Goal: Task Accomplishment & Management: Complete application form

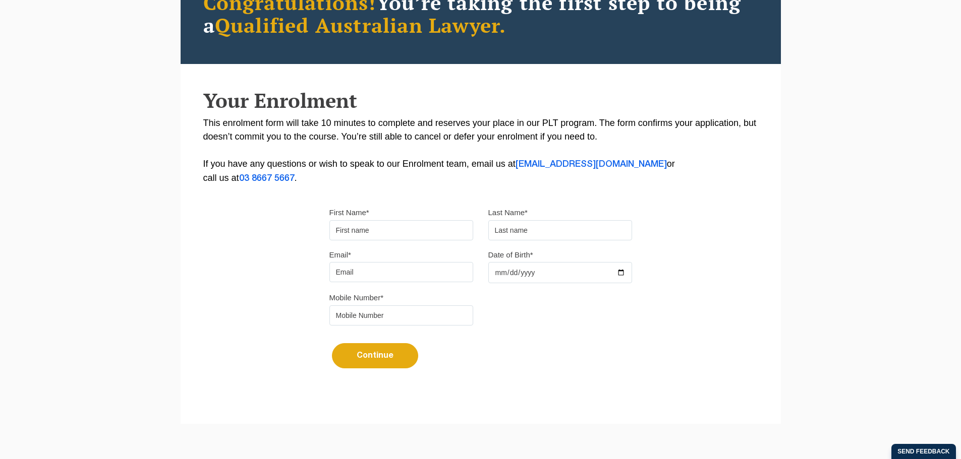
scroll to position [151, 0]
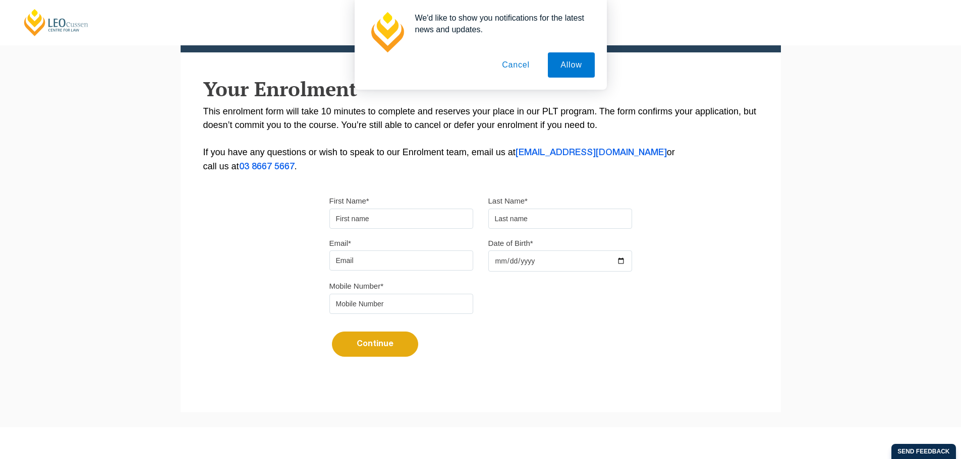
click at [431, 213] on input "First Name*" at bounding box center [401, 219] width 144 height 20
type input "Rutendo"
type input "Manatse"
click at [349, 259] on input "Email*" at bounding box center [401, 261] width 144 height 20
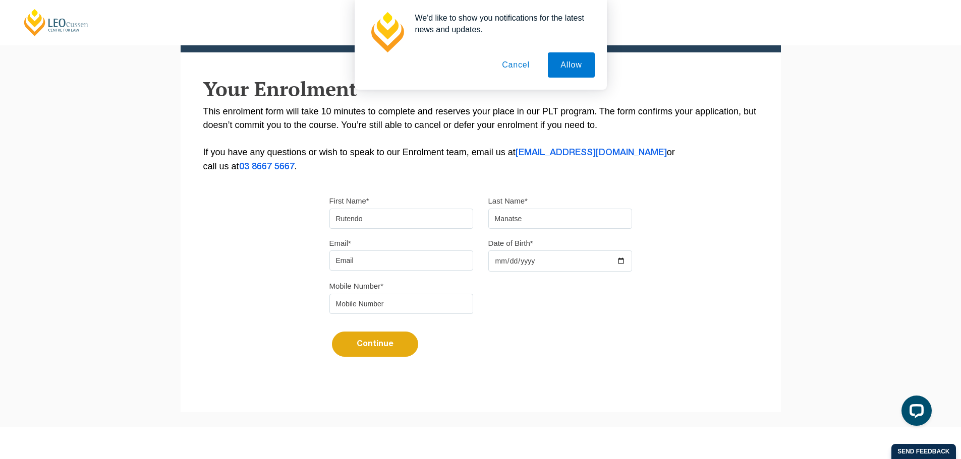
type input "rutendo3299@gmail.com"
drag, startPoint x: 524, startPoint y: 257, endPoint x: 532, endPoint y: 255, distance: 7.7
click at [525, 257] on input "Date of Birth*" at bounding box center [560, 261] width 144 height 21
click at [504, 256] on input "Date of Birth*" at bounding box center [560, 261] width 144 height 21
drag, startPoint x: 493, startPoint y: 261, endPoint x: 582, endPoint y: 261, distance: 89.3
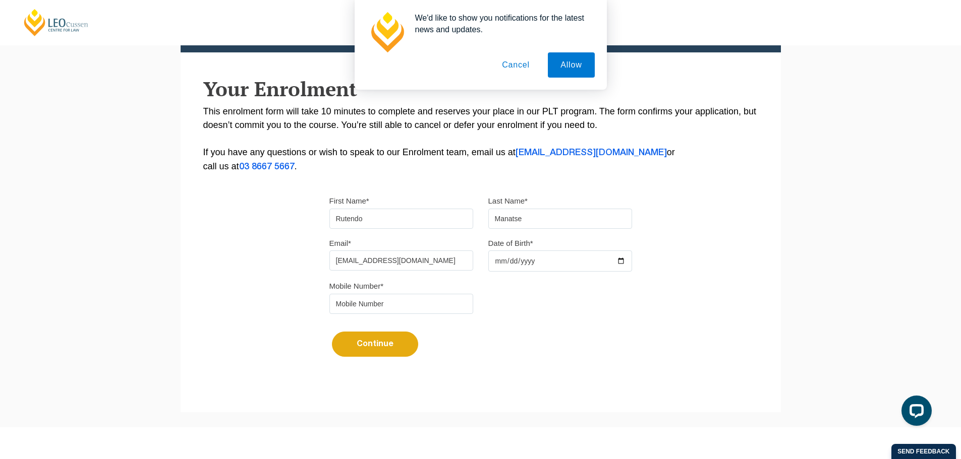
click at [496, 261] on input "Date of Birth*" at bounding box center [560, 261] width 144 height 21
click at [621, 261] on input "Date of Birth*" at bounding box center [560, 261] width 144 height 21
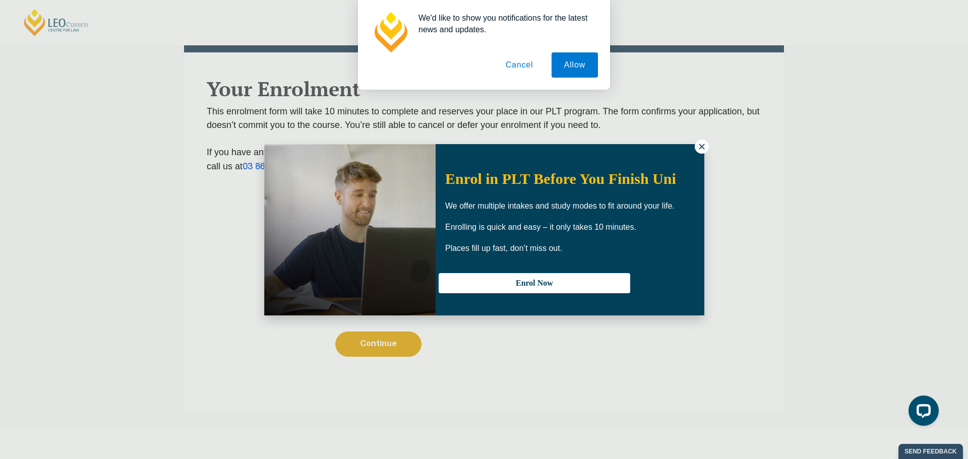
type input "1999-02-03"
click at [695, 146] on button at bounding box center [702, 147] width 14 height 14
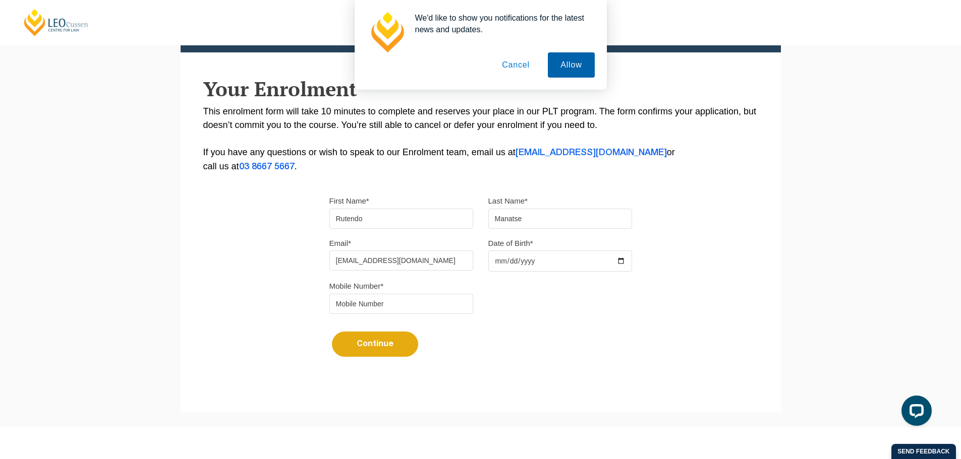
click at [564, 63] on button "Allow" at bounding box center [571, 64] width 46 height 25
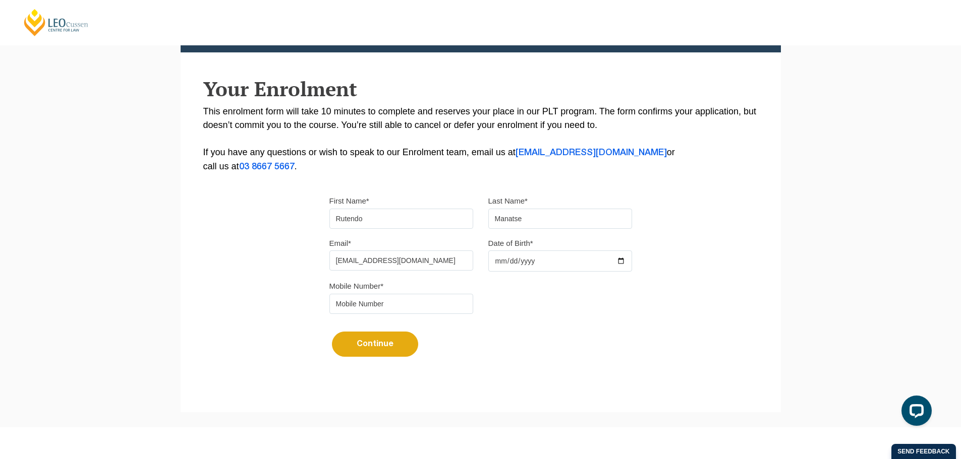
click at [381, 297] on input "tel" at bounding box center [401, 304] width 144 height 20
click at [343, 305] on input "tel" at bounding box center [401, 304] width 144 height 20
type input "0414179803"
click at [380, 341] on button "Continue" at bounding box center [375, 344] width 86 height 25
select select
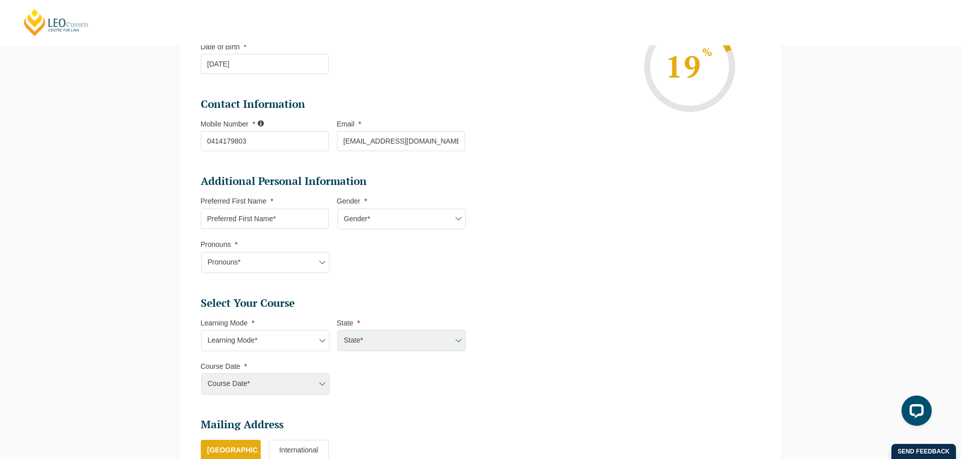
scroll to position [239, 0]
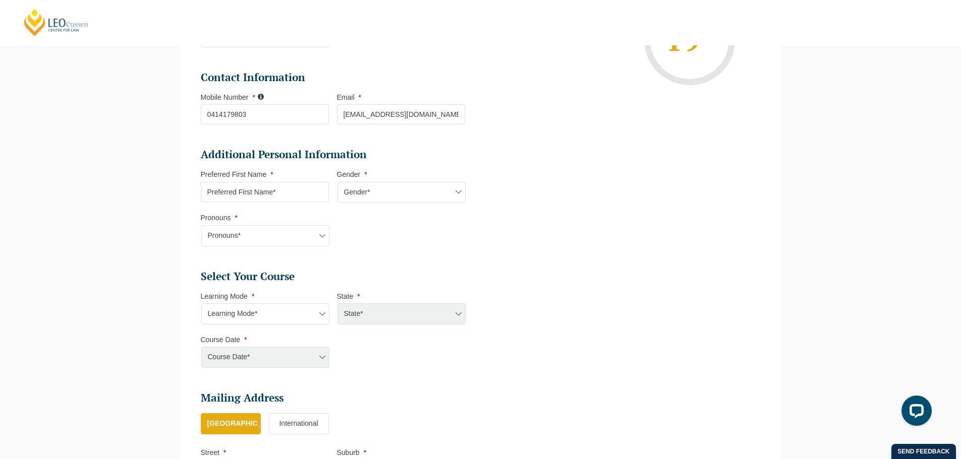
click at [284, 195] on input "Preferred First Name *" at bounding box center [265, 192] width 128 height 20
type input "Rutendo"
click at [400, 199] on select "Gender* Male Female Nonbinary Intersex Prefer not to disclose Other" at bounding box center [401, 192] width 128 height 21
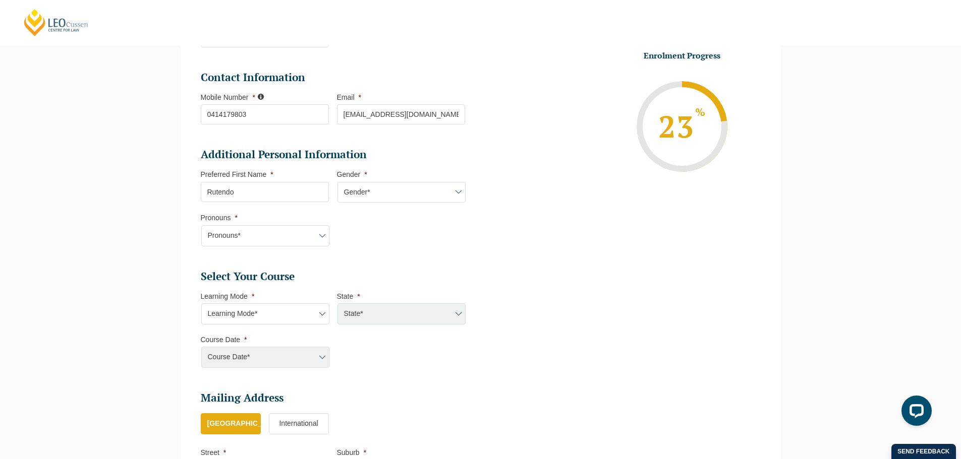
select select "Female"
click at [337, 182] on select "Gender* Male Female Nonbinary Intersex Prefer not to disclose Other" at bounding box center [401, 192] width 128 height 21
click at [255, 227] on select "Pronouns* She/Her/Hers He/Him/His They/Them/Theirs Other Prefer not to disclose" at bounding box center [265, 235] width 128 height 21
select select "She/Her/Hers"
click at [201, 225] on select "Pronouns* She/Her/Hers He/Him/His They/Them/Theirs Other Prefer not to disclose" at bounding box center [265, 235] width 128 height 21
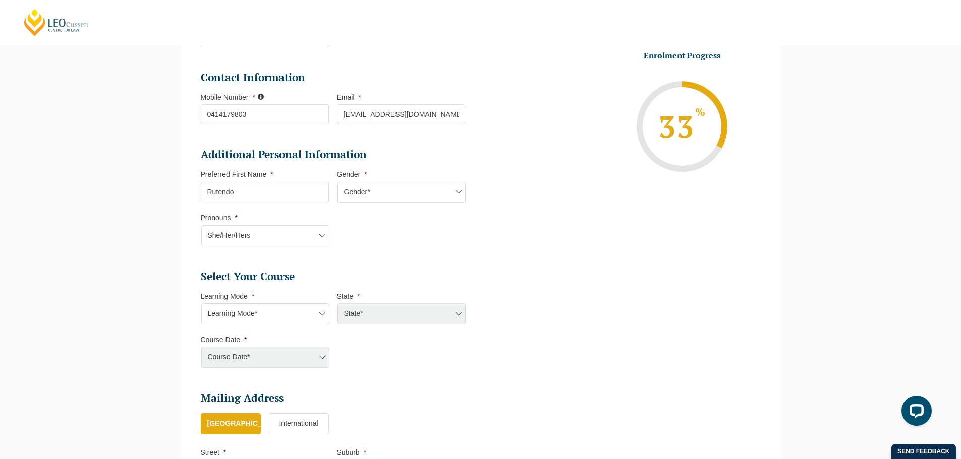
click at [487, 259] on ul "Personal Information First Name * Rutendo Last Name * Manatse Date of Birth * 0…" at bounding box center [480, 230] width 575 height 608
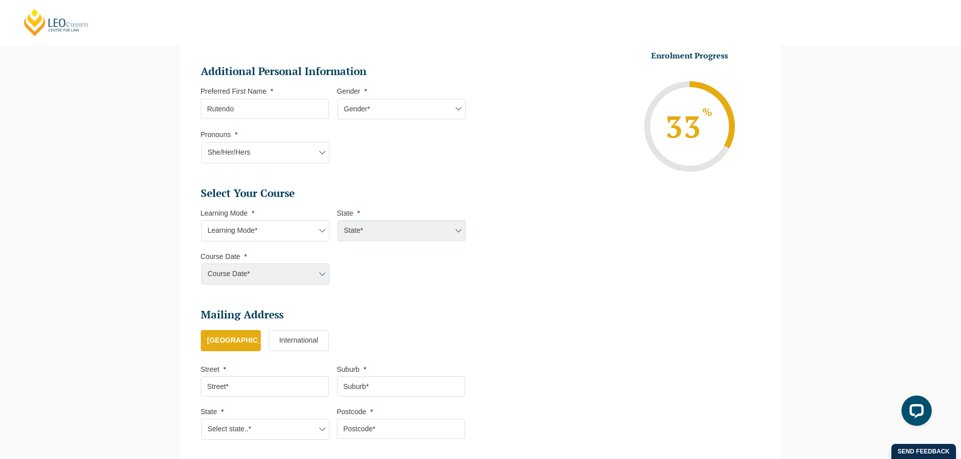
scroll to position [339, 0]
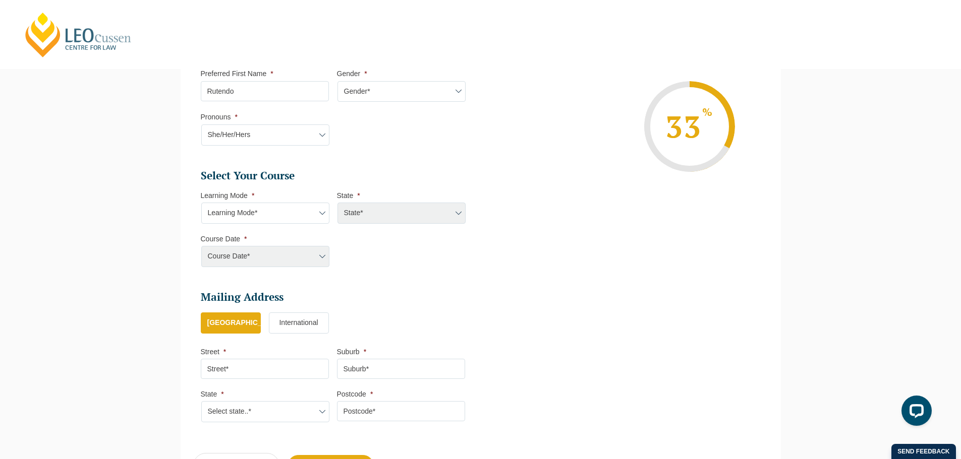
click at [308, 213] on select "Learning Mode* Online Full Time Learning Online Part Time Learning Blended Full…" at bounding box center [265, 213] width 128 height 21
select select "Online Part Time Learning"
click at [201, 203] on select "Learning Mode* Online Full Time Learning Online Part Time Learning Blended Full…" at bounding box center [265, 213] width 128 height 21
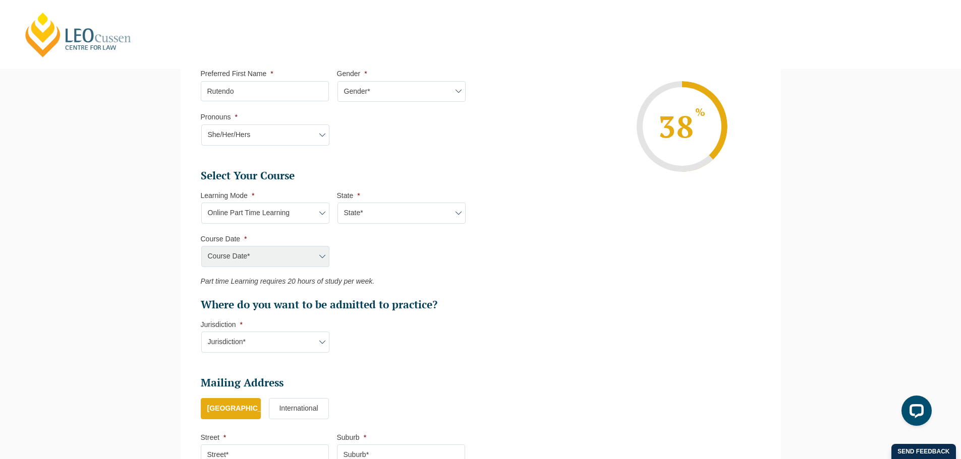
click at [376, 216] on select "State* National (ACT/NSW, VIC, QLD, SA, WA)" at bounding box center [401, 213] width 128 height 21
select select "National (ACT/NSW, VIC, QLD, SA, WA)"
click at [337, 203] on select "State* National (ACT/NSW, VIC, QLD, SA, WA)" at bounding box center [401, 213] width 128 height 21
click at [299, 253] on select "Course Date* January 2026 (27-Jan-2026 to 21-Aug-2026) March 2026 (30-Mar-2026 …" at bounding box center [265, 256] width 128 height 21
select select "May 2026 (11-May-2026 to 04-Dec-2026)"
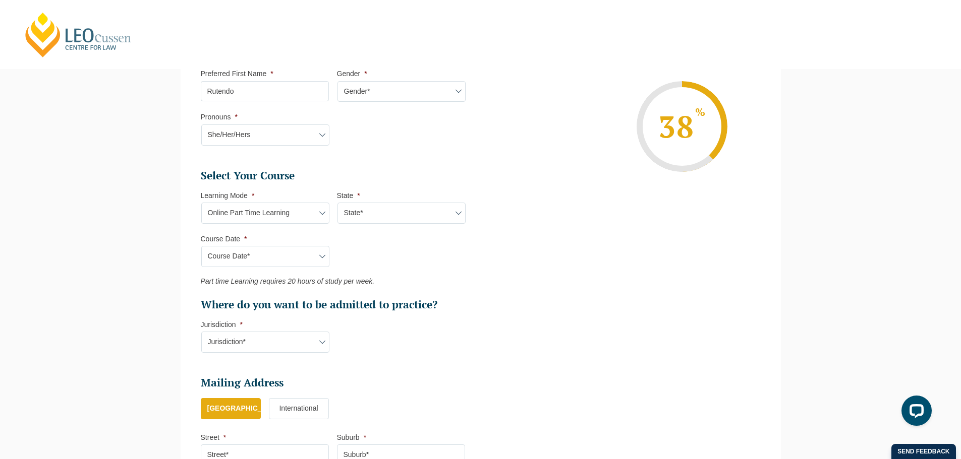
click at [201, 246] on select "Course Date* January 2026 (27-Jan-2026 to 21-Aug-2026) March 2026 (30-Mar-2026 …" at bounding box center [265, 256] width 128 height 21
type input "Intake 06 May 2026 PT"
type input "Practical Legal Training (NAT)"
select select "NAT PLT (MAY) 2026 Part Time Online"
click at [315, 341] on select "Jurisdiction* VIC ACT/NSW SA WA QLD" at bounding box center [265, 342] width 128 height 21
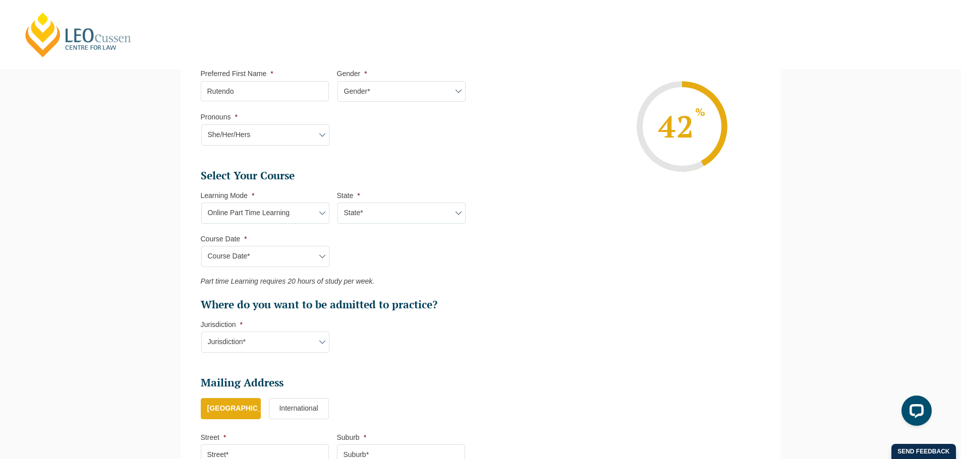
select select "VIC"
click at [201, 332] on select "Jurisdiction* VIC ACT/NSW SA WA QLD" at bounding box center [265, 342] width 128 height 21
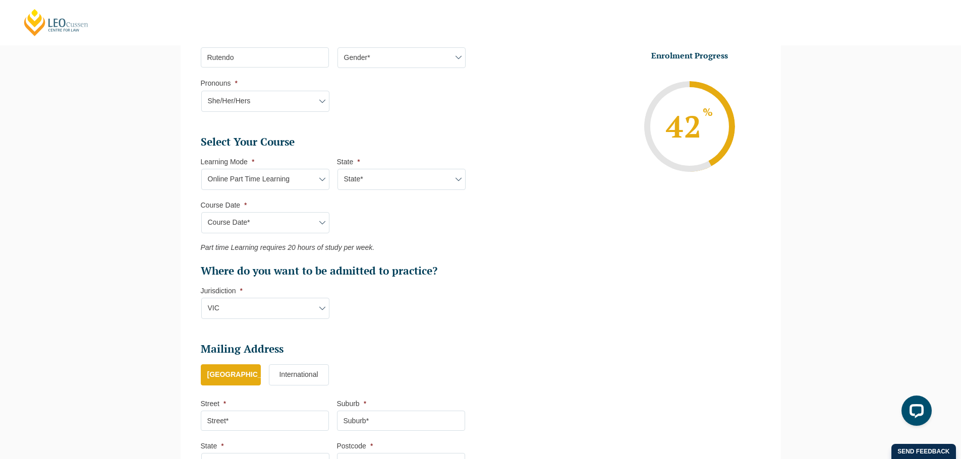
scroll to position [491, 0]
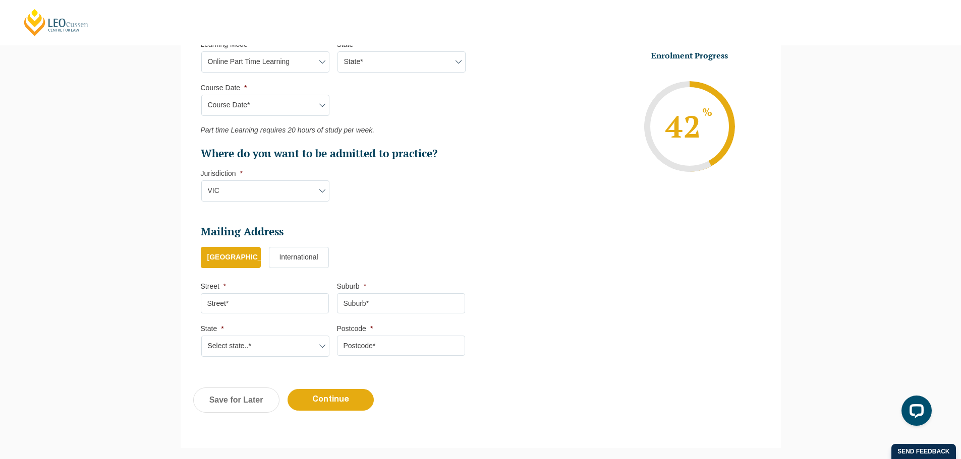
click at [231, 307] on input "Street *" at bounding box center [265, 304] width 128 height 20
type input "21 Penrith Avenue"
click at [389, 304] on input "Suburb *" at bounding box center [401, 304] width 128 height 20
type input "Warragul"
click at [306, 347] on select "Select state..* VIC WA QLD SA NSW NT ACT TAS" at bounding box center [265, 346] width 128 height 21
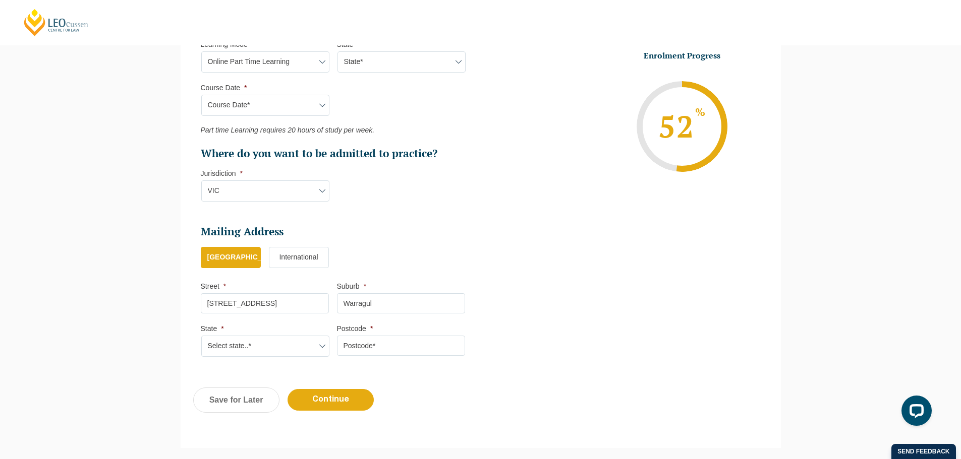
select select "VIC"
click at [201, 336] on select "Select state..* VIC WA QLD SA NSW NT ACT TAS" at bounding box center [265, 346] width 128 height 21
click at [405, 348] on input "Postcode *" at bounding box center [401, 346] width 128 height 20
type input "3820"
click at [625, 321] on ul "Personal Information First Name * Rutendo Last Name * Manatse Date of Birth * 0…" at bounding box center [480, 21] width 575 height 694
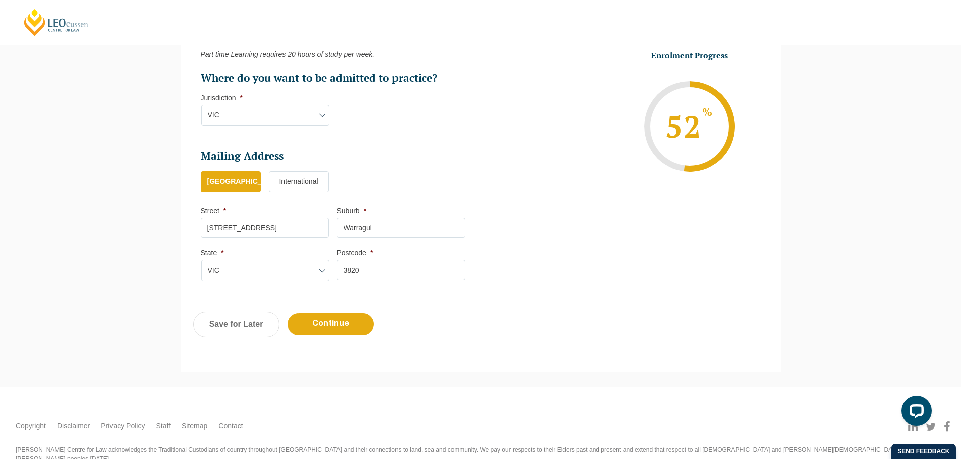
scroll to position [592, 0]
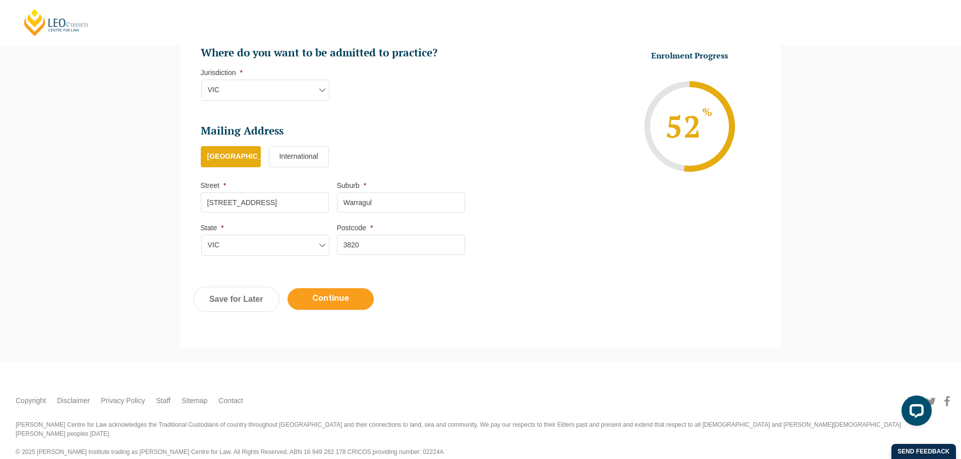
click at [337, 300] on input "Continue" at bounding box center [330, 299] width 86 height 22
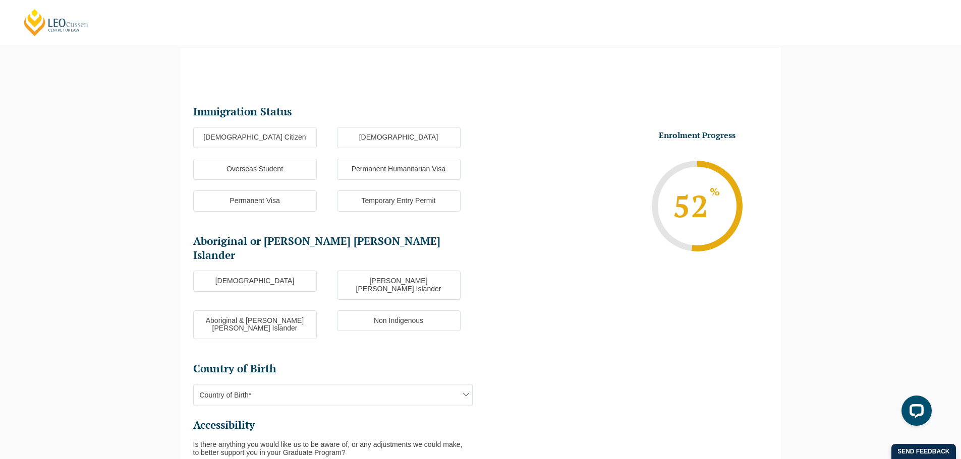
scroll to position [87, 0]
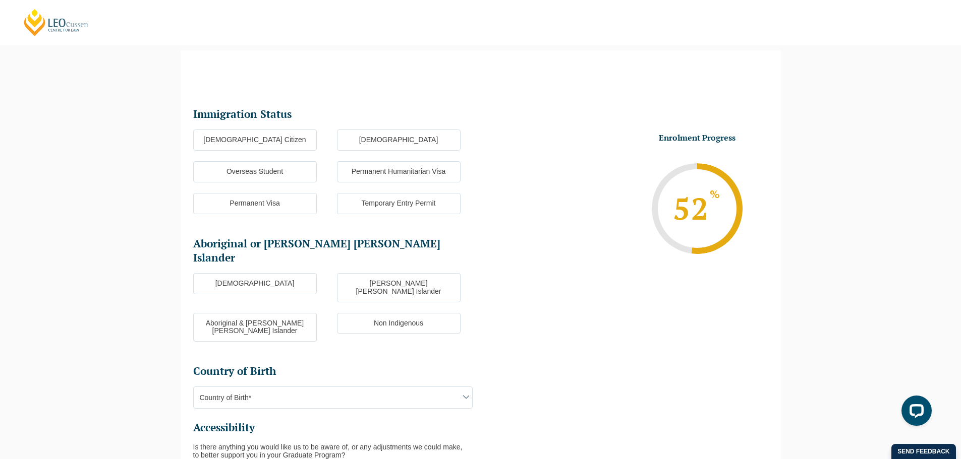
click at [268, 147] on label "Australian Citizen" at bounding box center [255, 140] width 124 height 21
click at [0, 0] on input "Australian Citizen" at bounding box center [0, 0] width 0 height 0
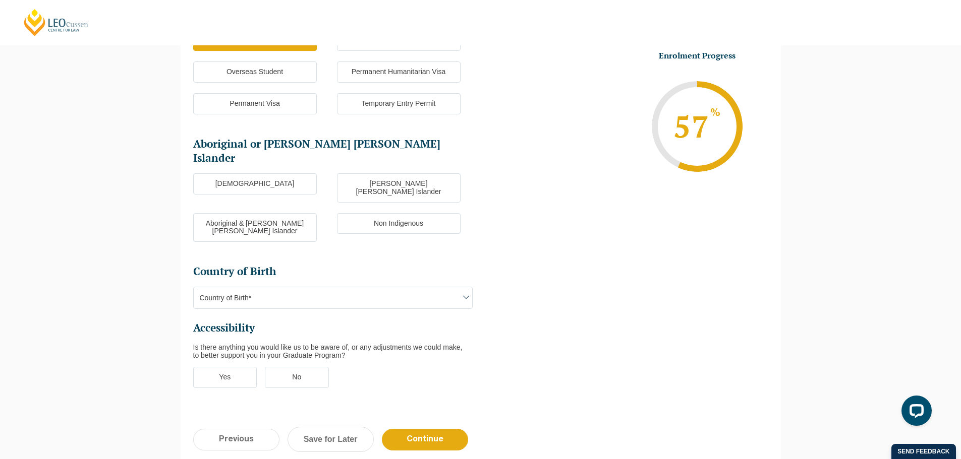
scroll to position [188, 0]
click at [386, 212] on label "Non Indigenous" at bounding box center [399, 222] width 124 height 21
click at [0, 0] on input "Non Indigenous" at bounding box center [0, 0] width 0 height 0
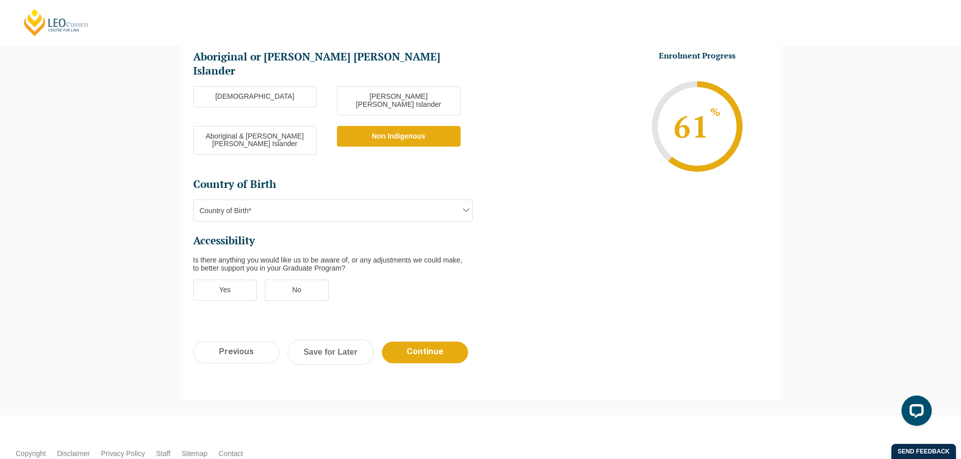
scroll to position [289, 0]
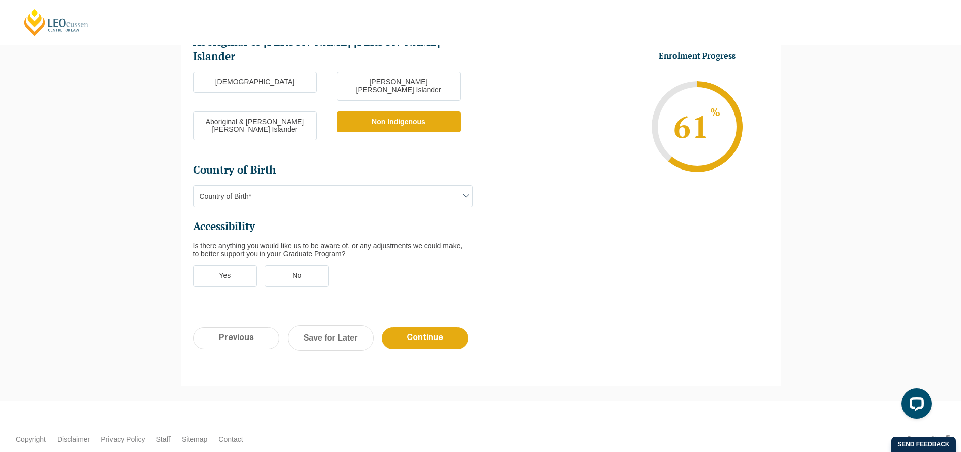
click at [289, 186] on span "Country of Birth*" at bounding box center [333, 196] width 278 height 21
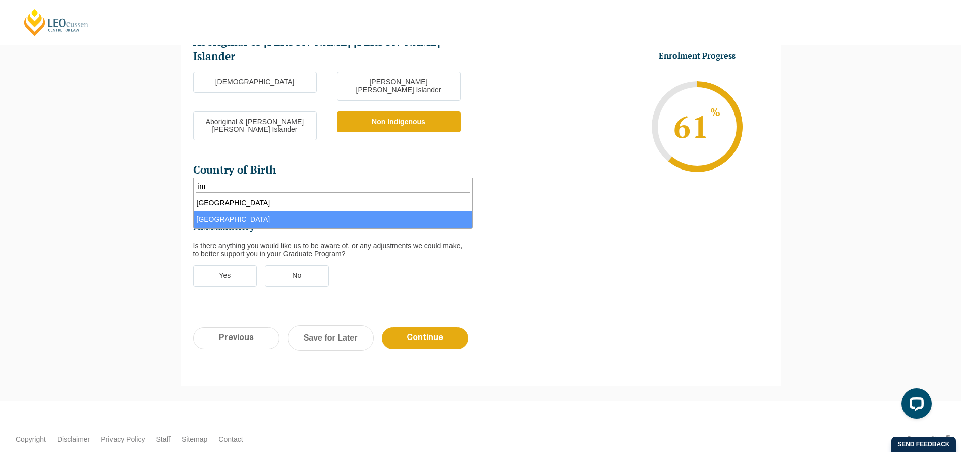
type input "im"
select select "Zimbabwe 9232"
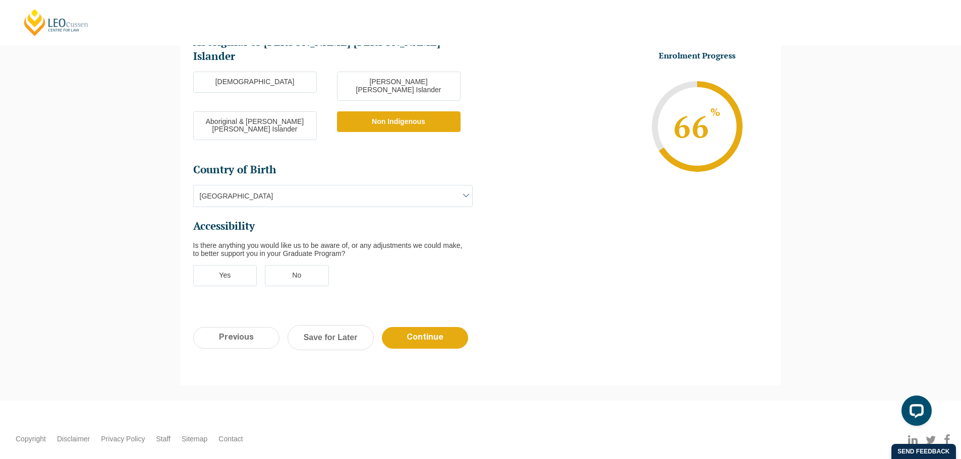
click at [312, 265] on label "No" at bounding box center [297, 275] width 64 height 21
click at [0, 0] on input "No" at bounding box center [0, 0] width 0 height 0
click at [417, 327] on input "Continue" at bounding box center [425, 338] width 86 height 22
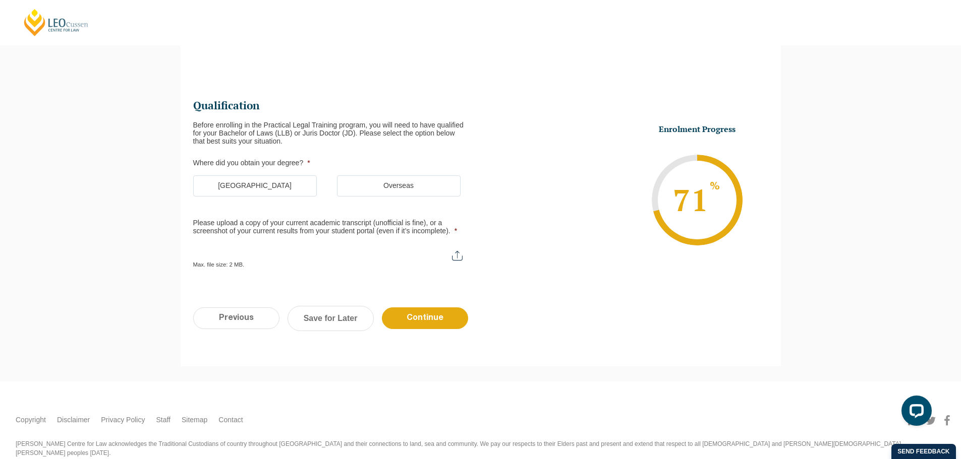
scroll to position [87, 0]
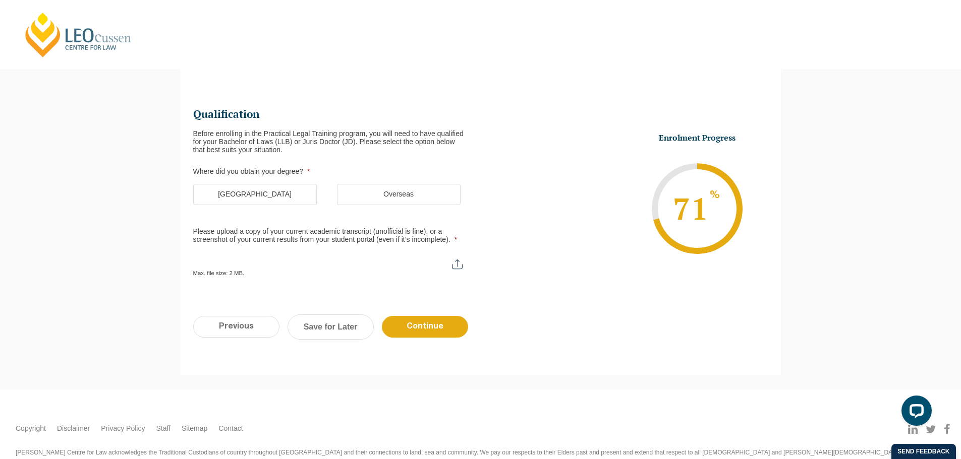
click at [246, 195] on label "Australia" at bounding box center [255, 194] width 124 height 21
click at [0, 0] on input "Australia" at bounding box center [0, 0] width 0 height 0
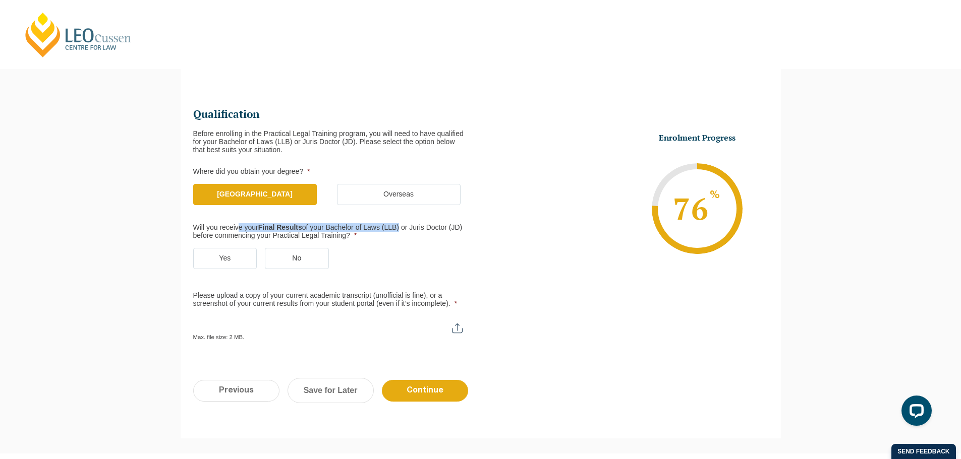
drag, startPoint x: 240, startPoint y: 228, endPoint x: 399, endPoint y: 227, distance: 159.4
click at [399, 227] on label "Will you receive your Final Results of your Bachelor of Laws (LLB) or Juris Doc…" at bounding box center [328, 232] width 271 height 16
click at [387, 253] on ul "Yes No" at bounding box center [336, 264] width 287 height 32
click at [237, 261] on label "Yes" at bounding box center [225, 258] width 64 height 21
click at [0, 0] on input "Yes" at bounding box center [0, 0] width 0 height 0
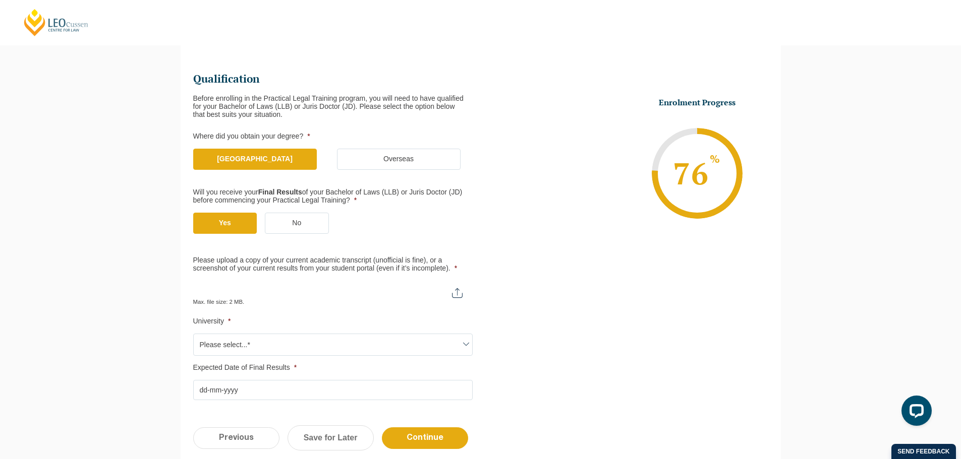
scroll to position [138, 0]
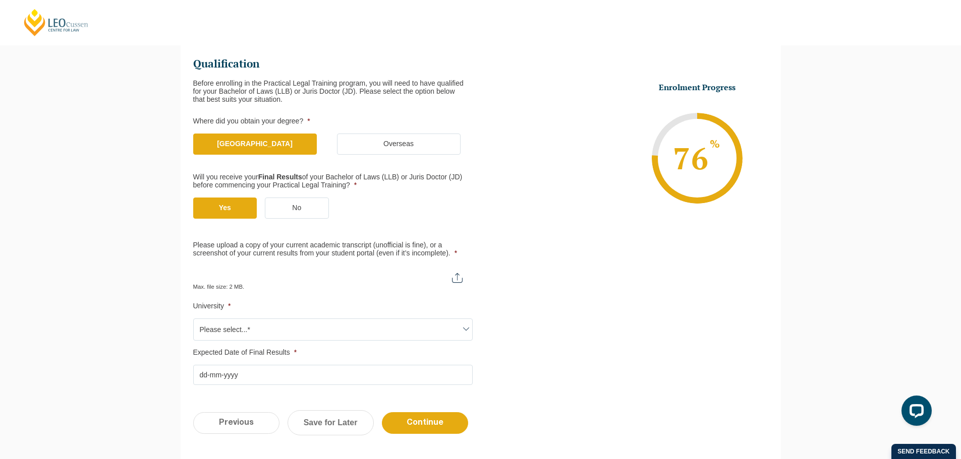
click at [299, 204] on label "No" at bounding box center [297, 208] width 64 height 21
click at [0, 0] on input "No" at bounding box center [0, 0] width 0 height 0
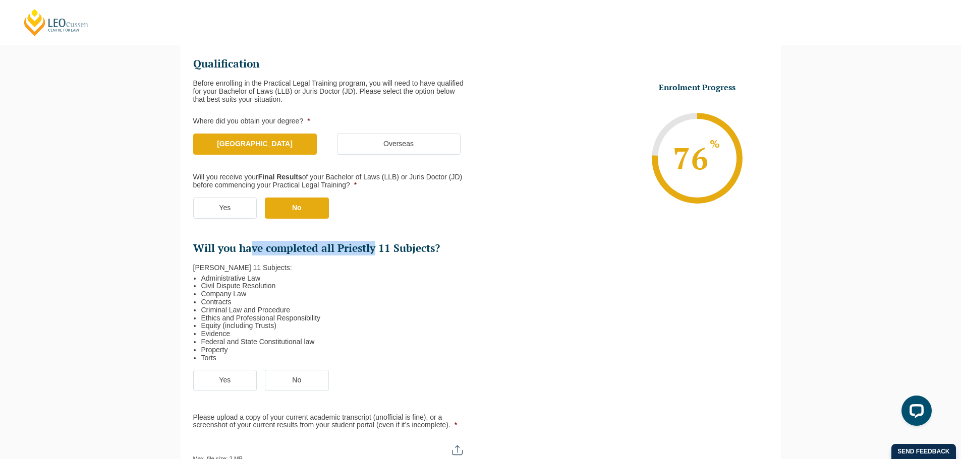
drag, startPoint x: 253, startPoint y: 252, endPoint x: 373, endPoint y: 251, distance: 119.5
click at [373, 251] on h2 "Will you have completed all Priestly 11 Subjects?" at bounding box center [332, 249] width 279 height 14
click at [224, 207] on label "Yes" at bounding box center [225, 208] width 64 height 21
click at [0, 0] on input "Yes" at bounding box center [0, 0] width 0 height 0
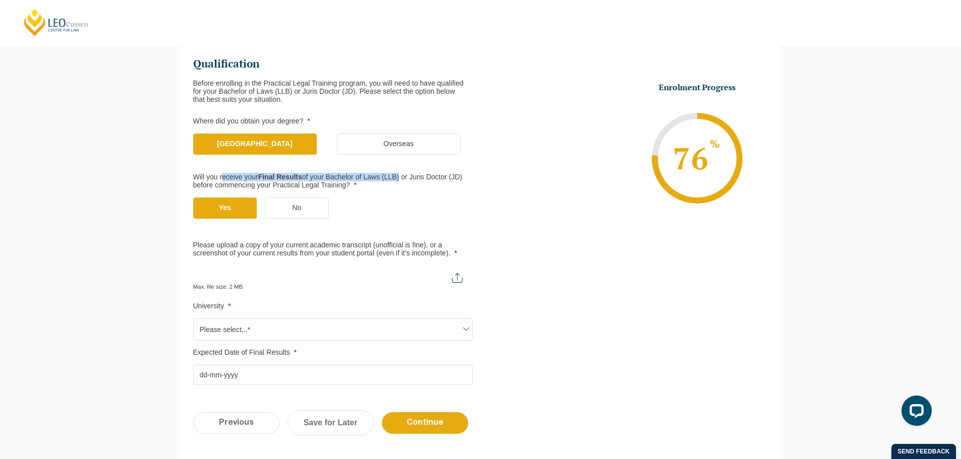
drag, startPoint x: 250, startPoint y: 174, endPoint x: 400, endPoint y: 174, distance: 150.8
click at [400, 174] on label "Will you receive your Final Results of your Bachelor of Laws (LLB) or Juris Doc…" at bounding box center [328, 181] width 271 height 16
click at [358, 196] on li "Will you receive your Final Results of your Bachelor of Laws (LLB) or Juris Doc…" at bounding box center [336, 201] width 287 height 56
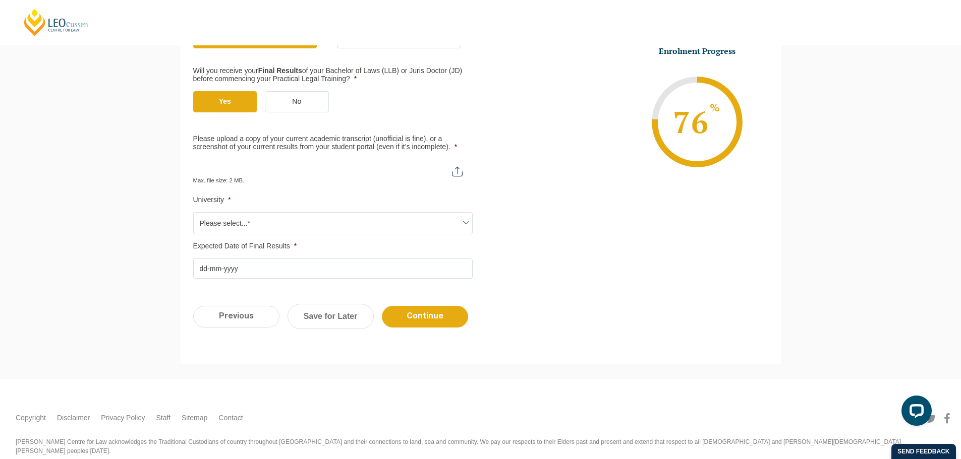
scroll to position [265, 0]
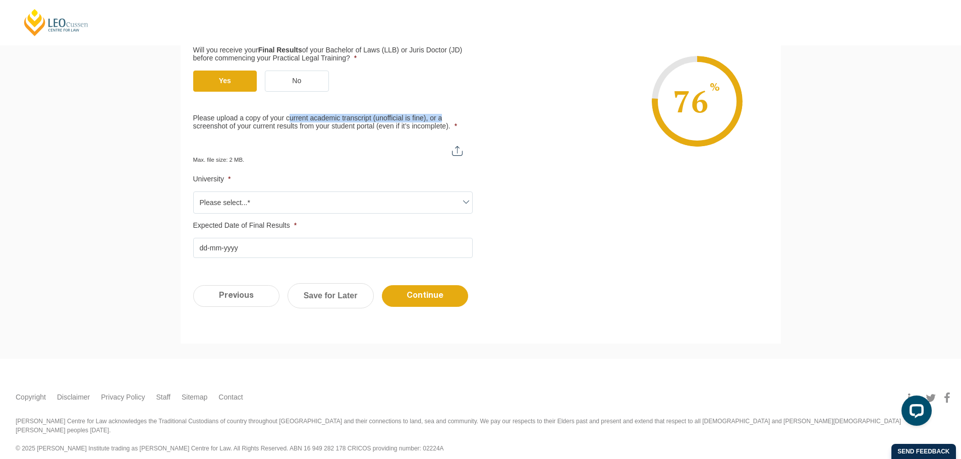
drag, startPoint x: 328, startPoint y: 121, endPoint x: 446, endPoint y: 125, distance: 118.1
click at [445, 122] on label "Please upload a copy of your current academic transcript (unofficial is fine), …" at bounding box center [332, 122] width 279 height 16
drag, startPoint x: 244, startPoint y: 127, endPoint x: 467, endPoint y: 129, distance: 222.9
click at [467, 129] on label "Please upload a copy of your current academic transcript (unofficial is fine), …" at bounding box center [332, 122] width 279 height 16
click at [595, 257] on ul "Qualification Before enrolling in the Practical Legal Training program, you wil…" at bounding box center [480, 93] width 575 height 330
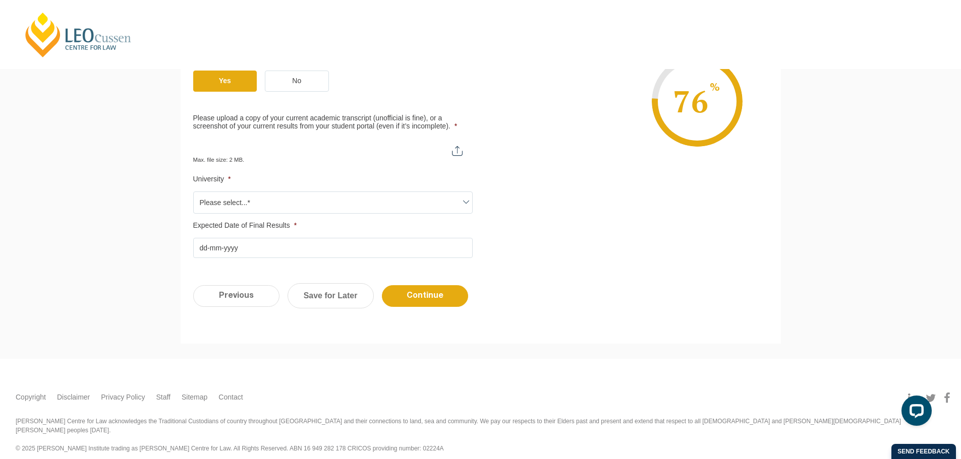
click at [444, 146] on input "Please upload a copy of your current academic transcript (unofficial is fine), …" at bounding box center [332, 147] width 279 height 17
type input "C:\fakepath\Document.pdf"
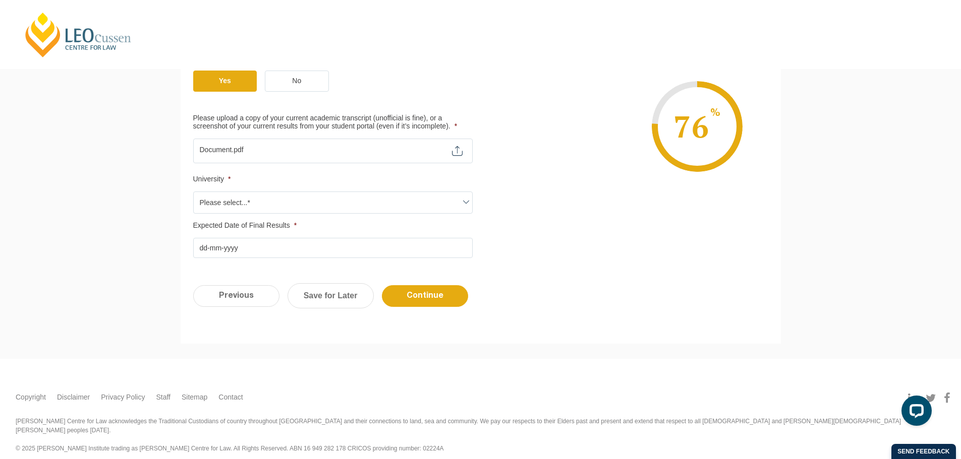
click at [247, 207] on span "Please select...*" at bounding box center [333, 202] width 278 height 21
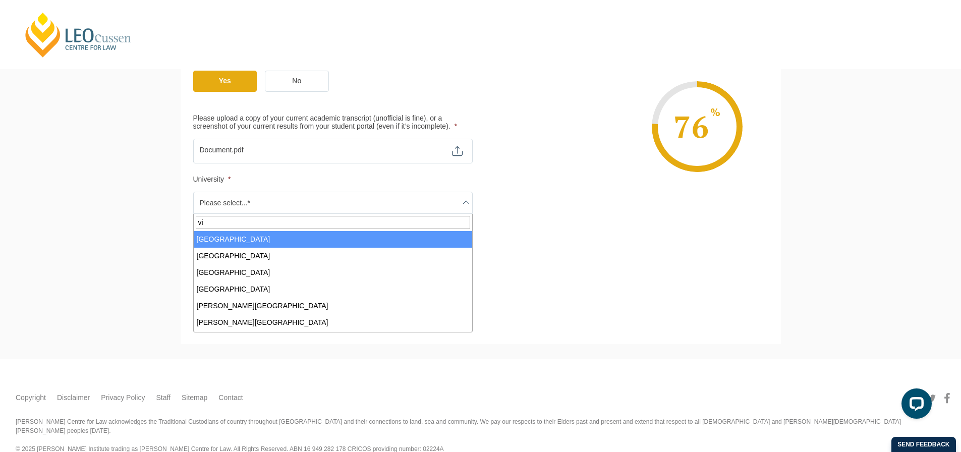
type input "vic"
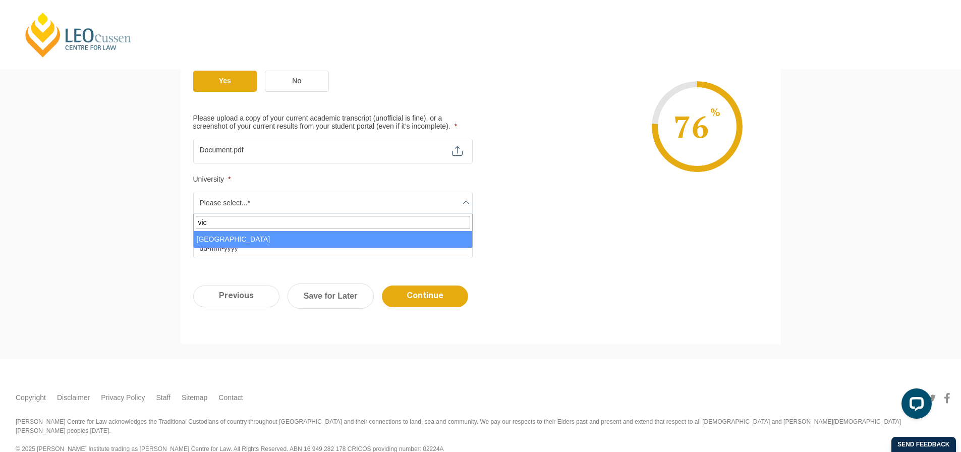
select select "Victoria University"
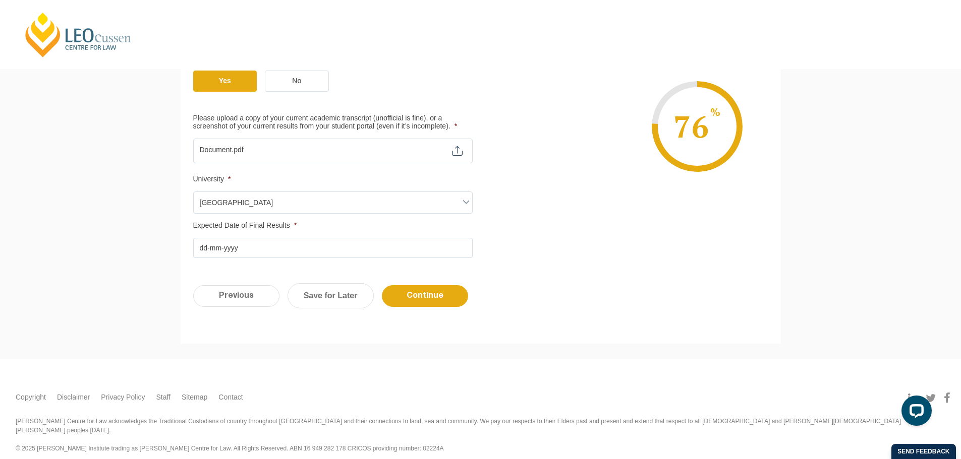
click at [237, 248] on input "Expected Date of Final Results *" at bounding box center [332, 248] width 279 height 20
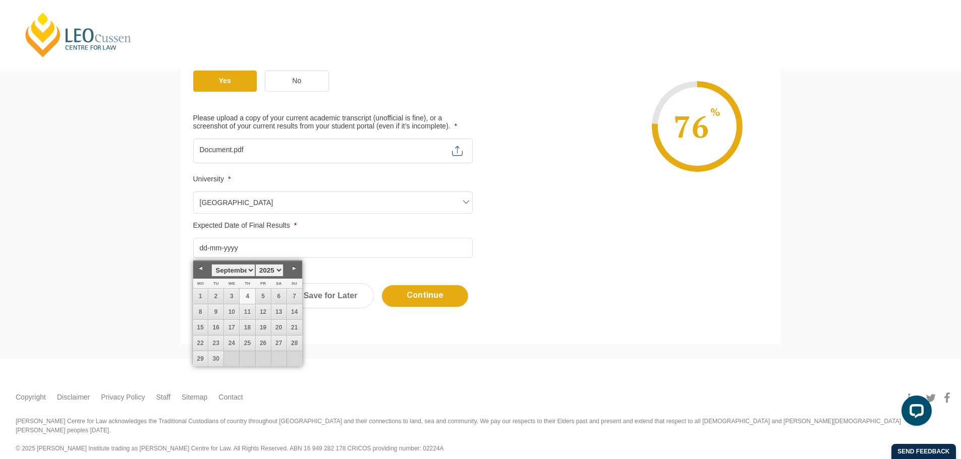
click at [272, 267] on select "1925 1926 1927 1928 1929 1930 1931 1932 1933 1934 1935 1936 1937 1938 1939 1940…" at bounding box center [269, 270] width 28 height 13
click at [275, 272] on select "1925 1926 1927 1928 1929 1930 1931 1932 1933 1934 1935 1936 1937 1938 1939 1940…" at bounding box center [269, 270] width 28 height 13
click at [248, 268] on select "January February March April May June July August September October November De…" at bounding box center [232, 270] width 43 height 13
click at [262, 327] on link "17" at bounding box center [263, 327] width 15 height 15
type input "17-12-2021"
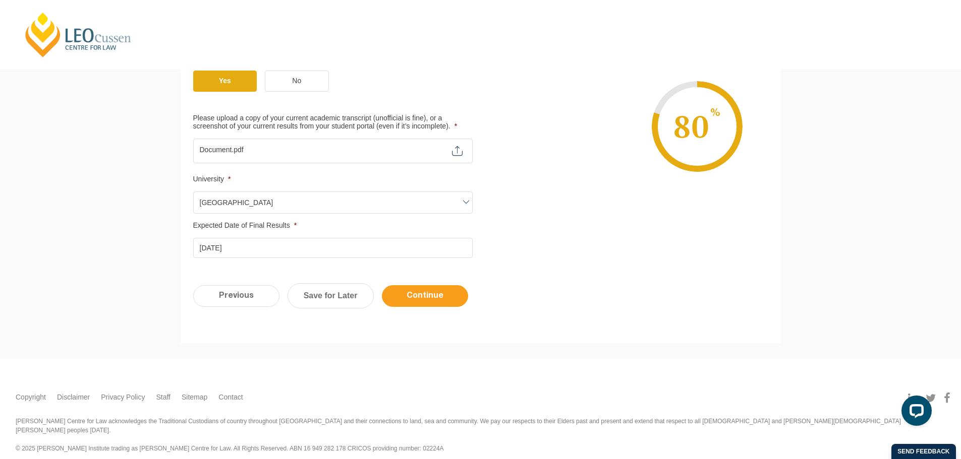
click at [417, 302] on input "Continue" at bounding box center [425, 296] width 86 height 22
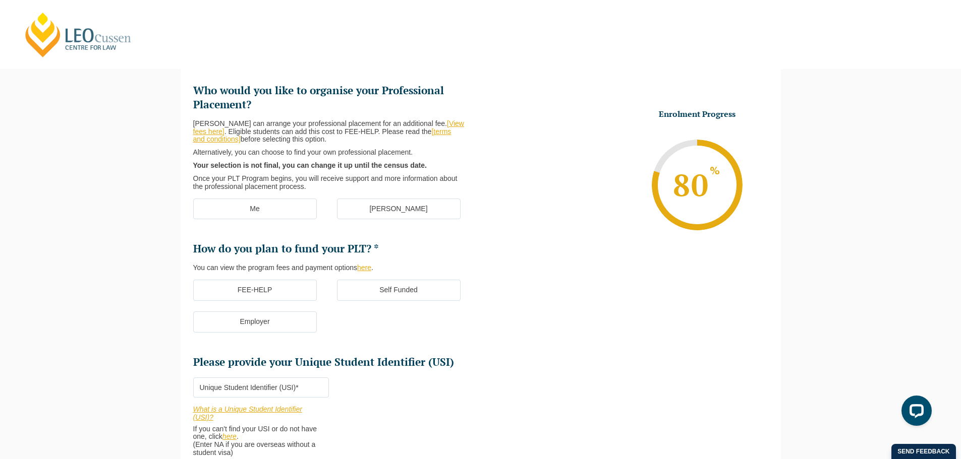
scroll to position [87, 0]
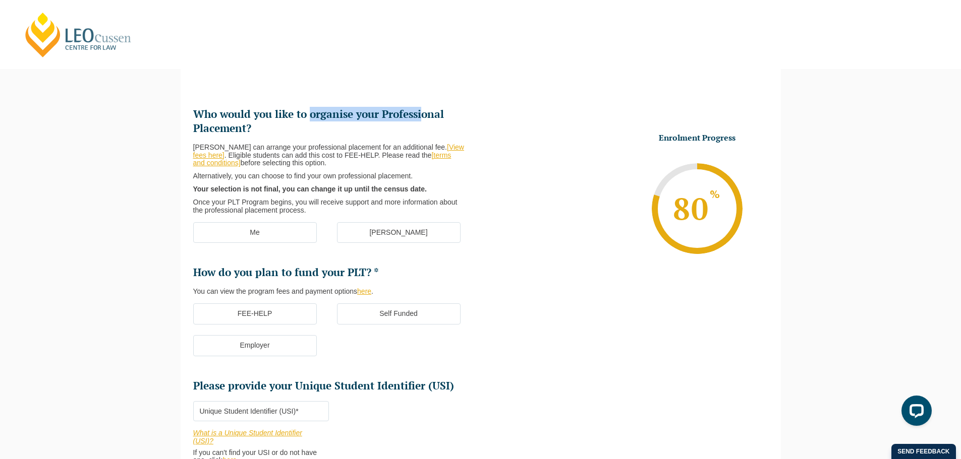
drag, startPoint x: 370, startPoint y: 117, endPoint x: 421, endPoint y: 117, distance: 51.4
click at [421, 117] on h2 "Who would you like to organise your Professional Placement?" at bounding box center [332, 121] width 279 height 28
click at [348, 148] on p "Leo Cussen can arrange your professional placement for an additional fee. [View…" at bounding box center [328, 156] width 271 height 24
click at [281, 238] on label "Me" at bounding box center [255, 232] width 124 height 21
click at [0, 0] on input "Me" at bounding box center [0, 0] width 0 height 0
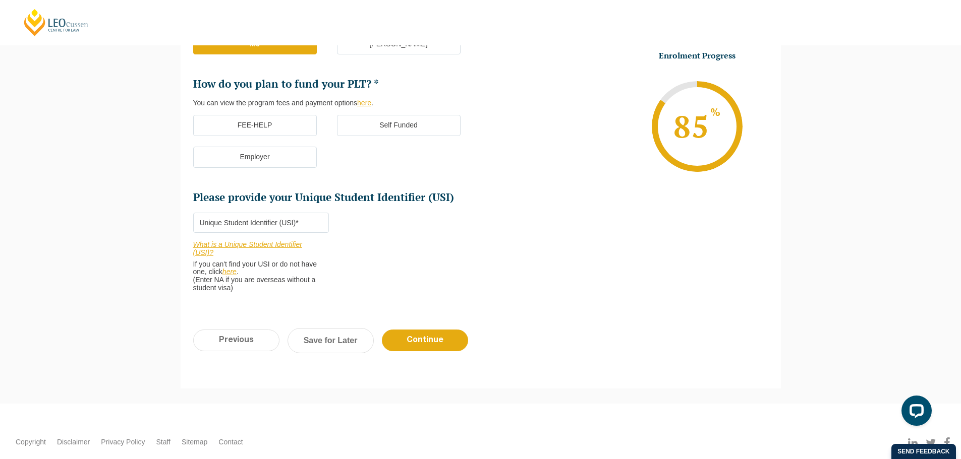
scroll to position [289, 0]
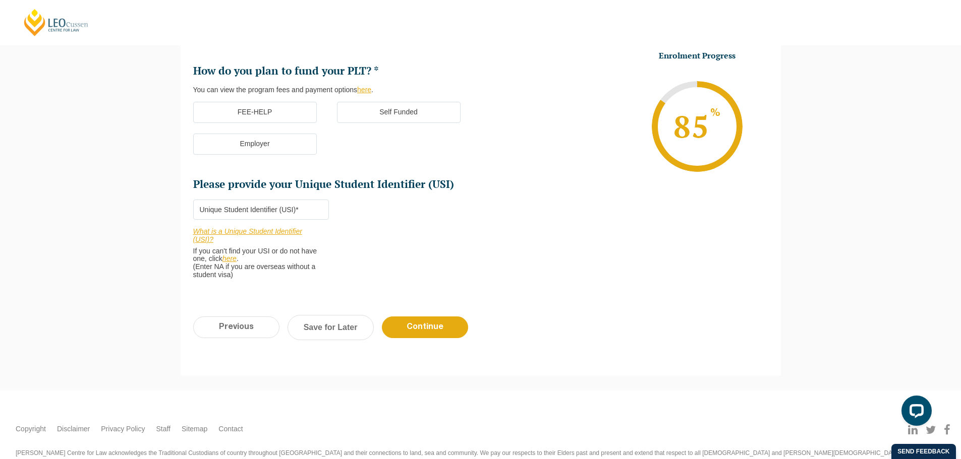
click at [401, 118] on label "Self Funded" at bounding box center [399, 112] width 124 height 21
click at [0, 0] on input "Self Funded" at bounding box center [0, 0] width 0 height 0
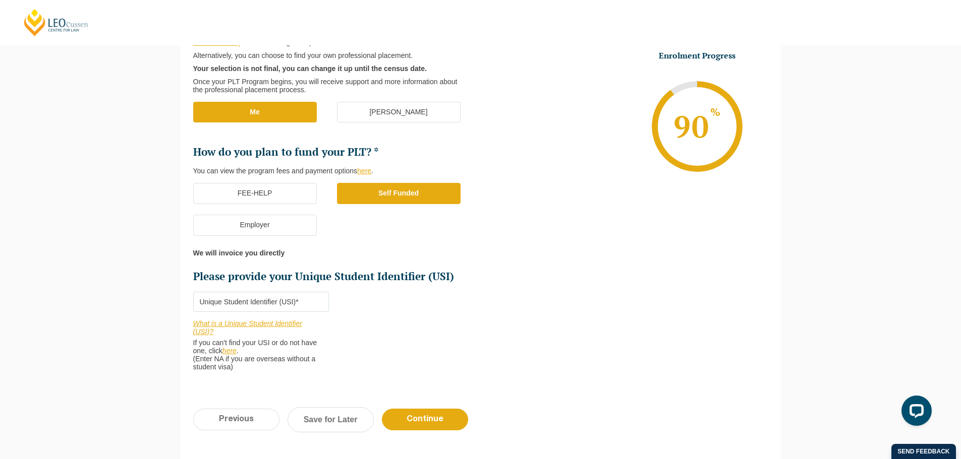
scroll to position [188, 0]
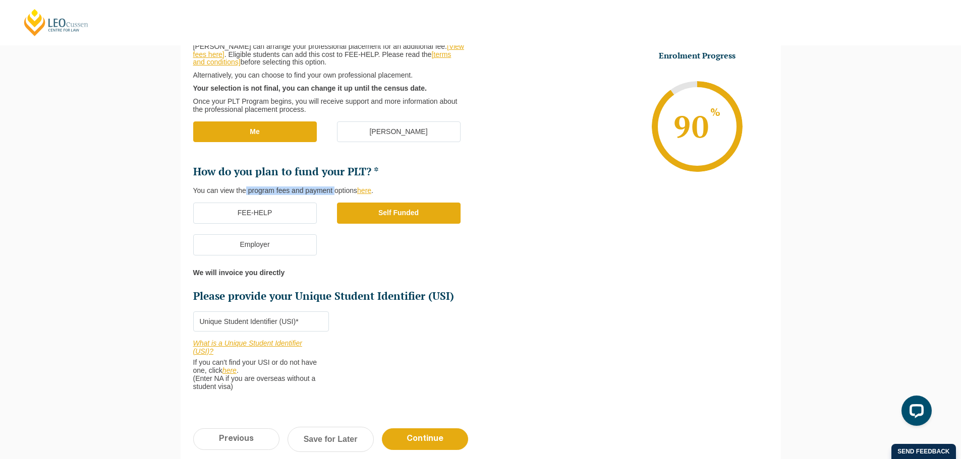
drag, startPoint x: 246, startPoint y: 191, endPoint x: 335, endPoint y: 191, distance: 89.3
click at [335, 191] on p "You can view the program fees and payment options here ." at bounding box center [328, 191] width 271 height 8
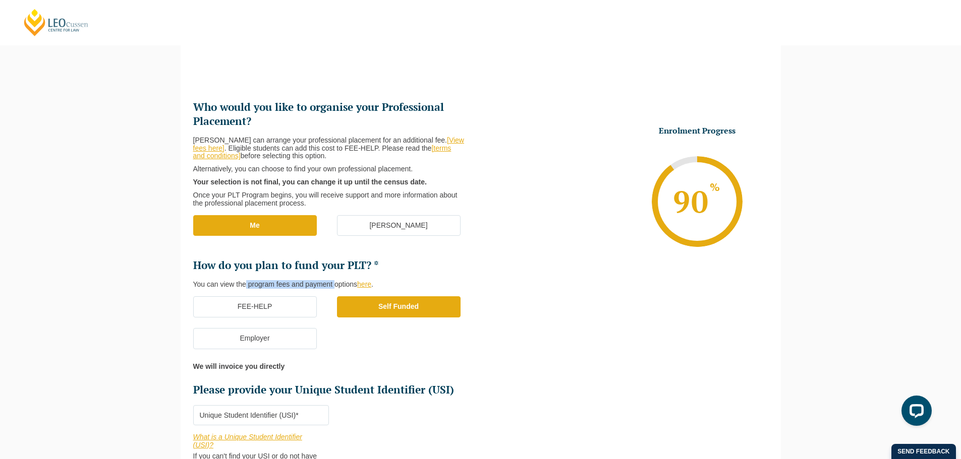
scroll to position [87, 0]
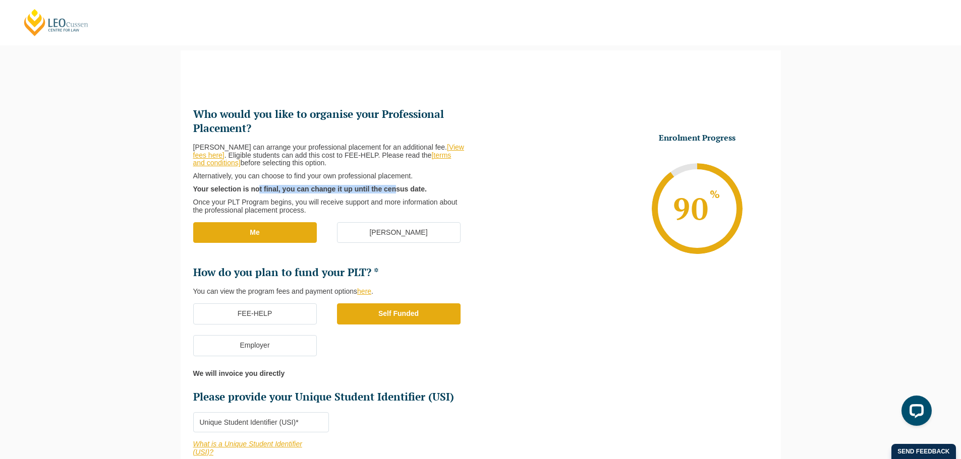
drag, startPoint x: 260, startPoint y: 189, endPoint x: 397, endPoint y: 192, distance: 136.7
click at [397, 192] on strong "Your selection is not final, you can change it up until the census date." at bounding box center [309, 189] width 233 height 8
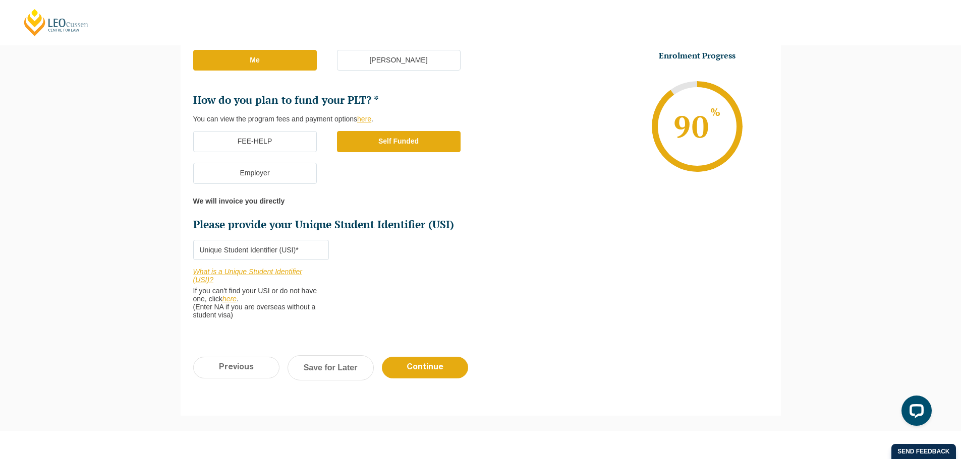
scroll to position [289, 0]
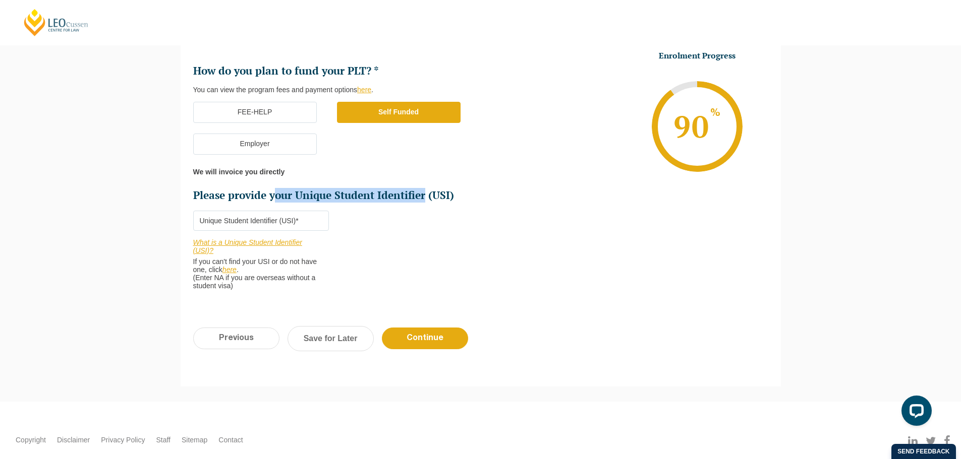
drag, startPoint x: 347, startPoint y: 196, endPoint x: 423, endPoint y: 198, distance: 75.2
click at [423, 198] on h2 "Please provide your Unique Student Identifier (USI)" at bounding box center [332, 196] width 279 height 14
click at [226, 222] on input "Please provide your Unique Student Identifier (USI) *" at bounding box center [261, 221] width 136 height 20
click at [220, 224] on input "Please provide your Unique Student Identifier (USI) *" at bounding box center [261, 221] width 136 height 20
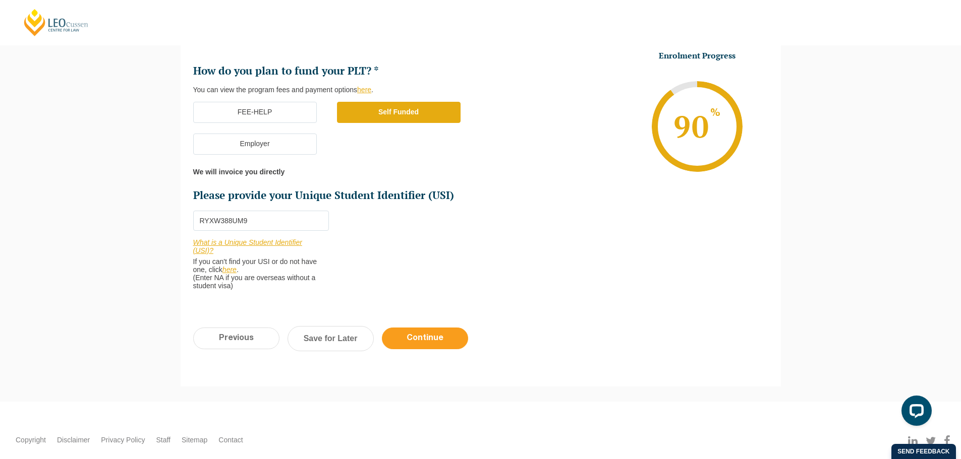
type input "RYXW388UM9"
click at [430, 330] on input "Continue" at bounding box center [425, 339] width 86 height 22
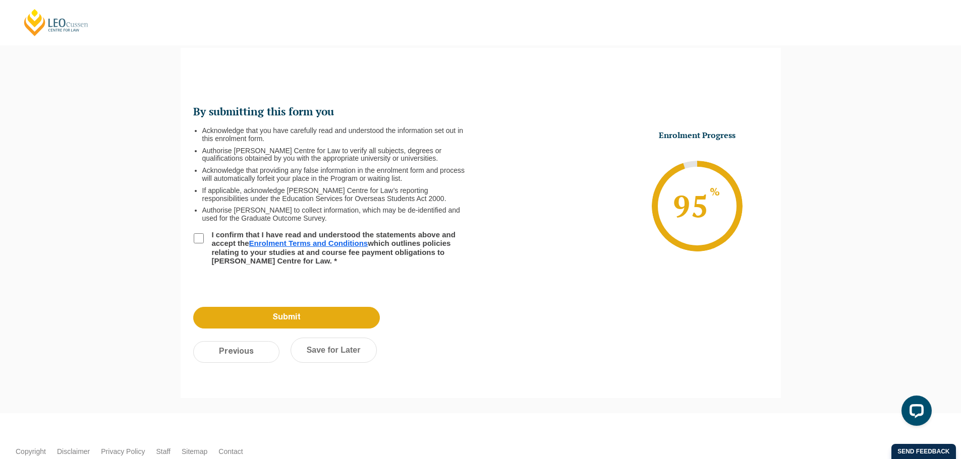
scroll to position [87, 0]
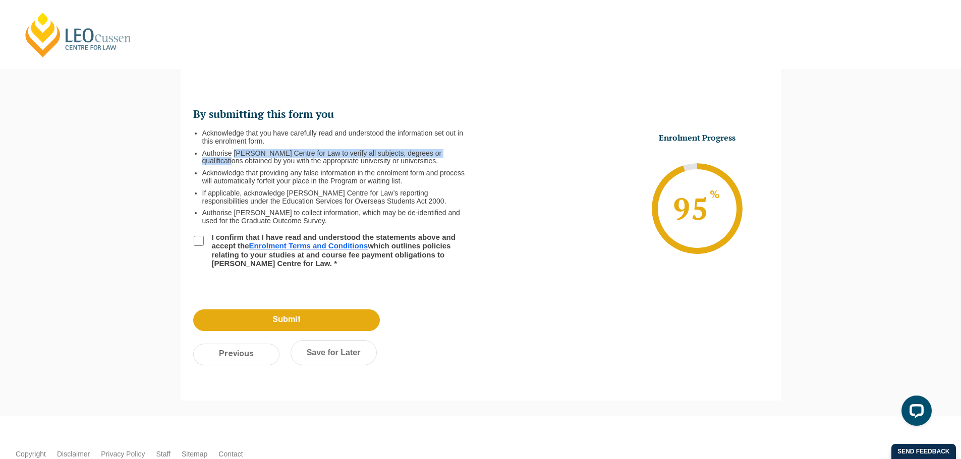
drag, startPoint x: 234, startPoint y: 153, endPoint x: 464, endPoint y: 153, distance: 230.0
click at [464, 153] on li "Authorise Leo Cussen Centre for Law to verify all subjects, degrees or qualific…" at bounding box center [337, 158] width 270 height 16
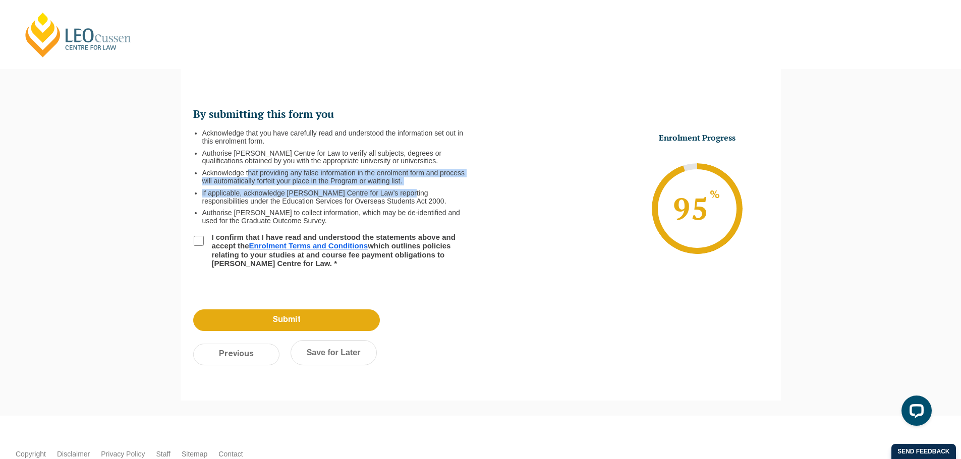
drag, startPoint x: 261, startPoint y: 175, endPoint x: 405, endPoint y: 186, distance: 144.6
click at [405, 186] on ul "Acknowledge that you have carefully read and understood the information set out…" at bounding box center [337, 178] width 270 height 96
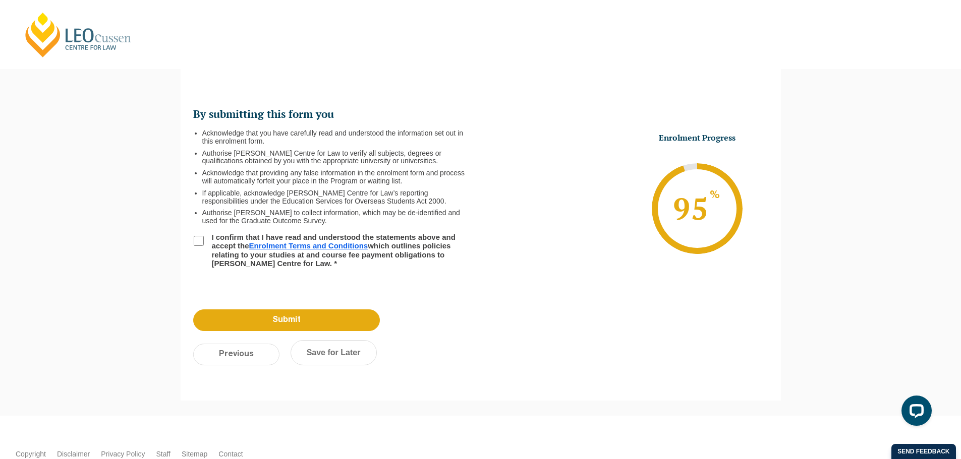
click at [443, 193] on li "If applicable, acknowledge Leo Cussen Centre for Law’s reporting responsibiliti…" at bounding box center [337, 198] width 270 height 16
drag, startPoint x: 240, startPoint y: 182, endPoint x: 394, endPoint y: 182, distance: 153.8
click at [394, 182] on li "Acknowledge that providing any false information in the enrolment form and proc…" at bounding box center [337, 177] width 270 height 16
drag, startPoint x: 250, startPoint y: 194, endPoint x: 456, endPoint y: 199, distance: 206.3
click at [455, 198] on li "If applicable, acknowledge Leo Cussen Centre for Law’s reporting responsibiliti…" at bounding box center [337, 198] width 270 height 16
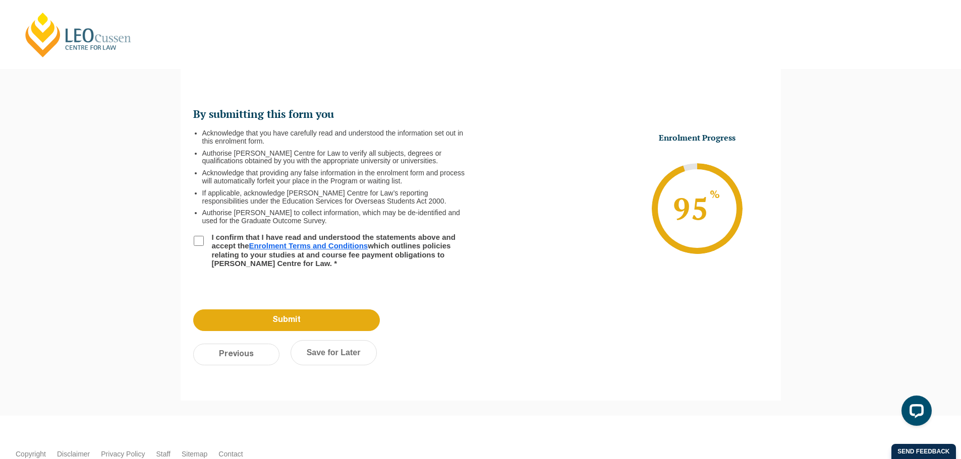
click at [346, 221] on li "Authorise Leo Cussen to collect information, which may be de-identified and use…" at bounding box center [337, 217] width 270 height 16
click at [190, 239] on div "By submitting this form you Acknowledge that you have carefully read and unders…" at bounding box center [481, 183] width 600 height 234
click at [195, 239] on input "I confirm that I have read and understood the statements above and accept the E…" at bounding box center [199, 241] width 10 height 10
checkbox input "true"
click at [285, 323] on input "Submit" at bounding box center [286, 321] width 187 height 22
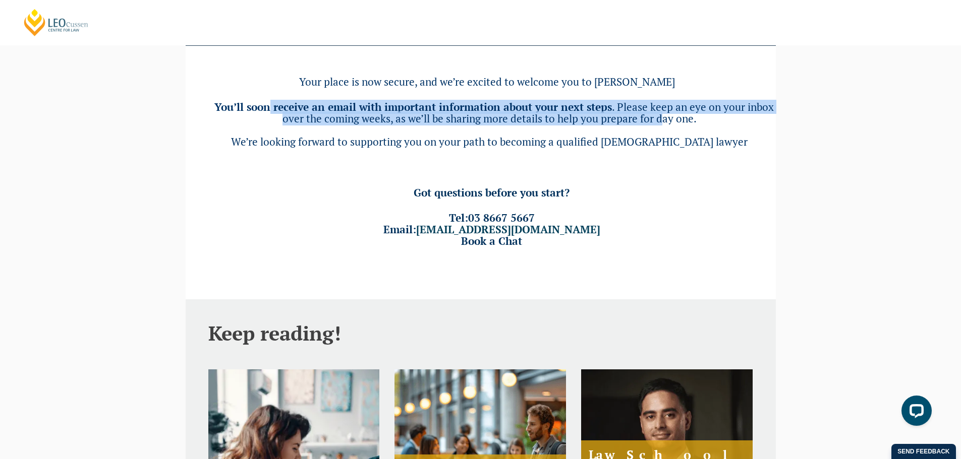
drag, startPoint x: 272, startPoint y: 105, endPoint x: 659, endPoint y: 119, distance: 387.1
click at [659, 119] on span "You’ll soon receive an email with important information about your next steps .…" at bounding box center [493, 124] width 559 height 49
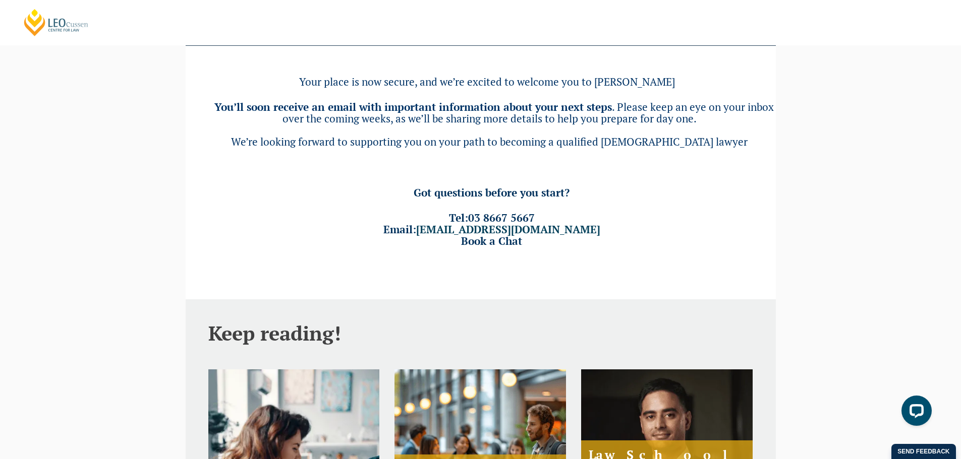
click at [700, 147] on span "We’re looking forward to supporting you on your path to becoming a qualified Au…" at bounding box center [489, 142] width 516 height 14
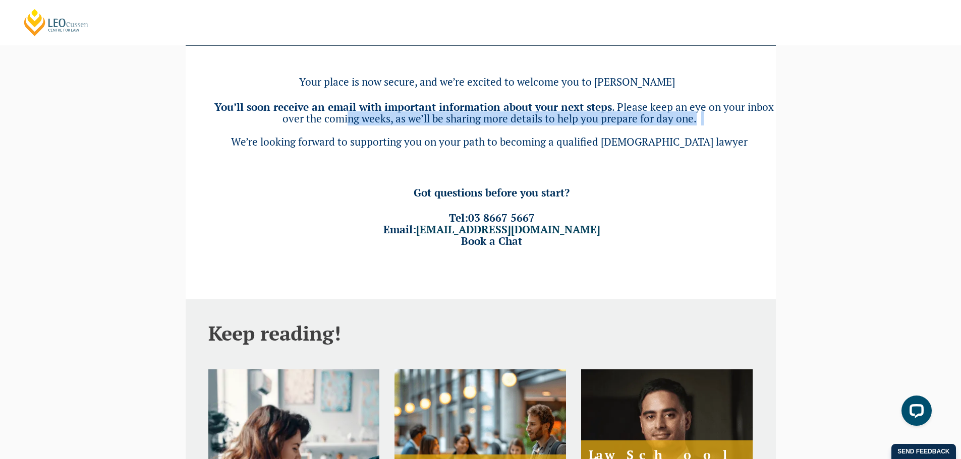
drag, startPoint x: 348, startPoint y: 120, endPoint x: 763, endPoint y: 132, distance: 414.7
click at [763, 132] on h3 "You’ll soon receive an email with important information about your next steps .…" at bounding box center [493, 124] width 563 height 46
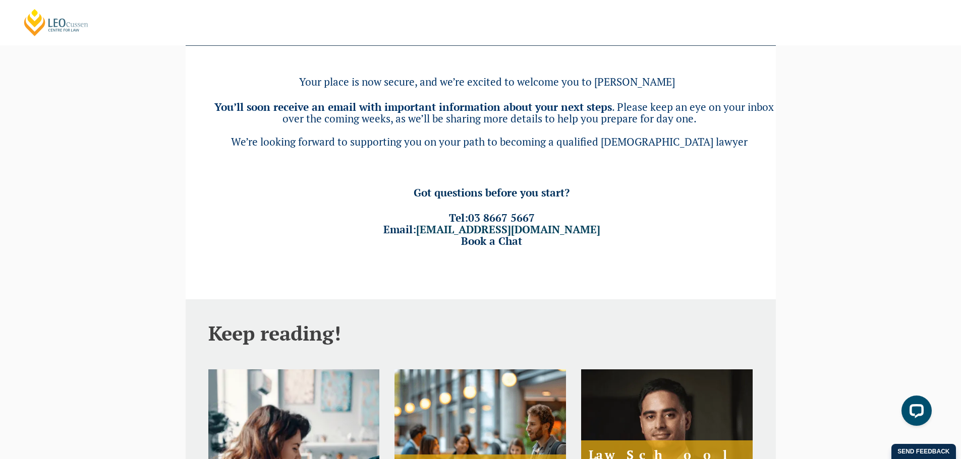
click at [359, 156] on div "Thank you for enrolling in the Leo Cussen PLT! Your place is now secure, and we…" at bounding box center [481, 121] width 590 height 306
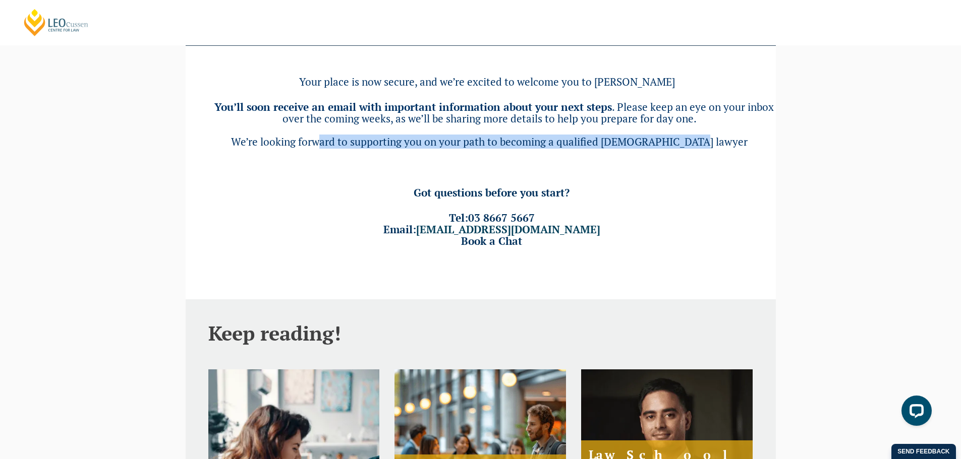
drag, startPoint x: 424, startPoint y: 144, endPoint x: 795, endPoint y: 144, distance: 371.2
click at [795, 144] on div "Leo Cussen Centre for Law Search here Practical Legal Training Our Practical Le…" at bounding box center [480, 368] width 961 height 939
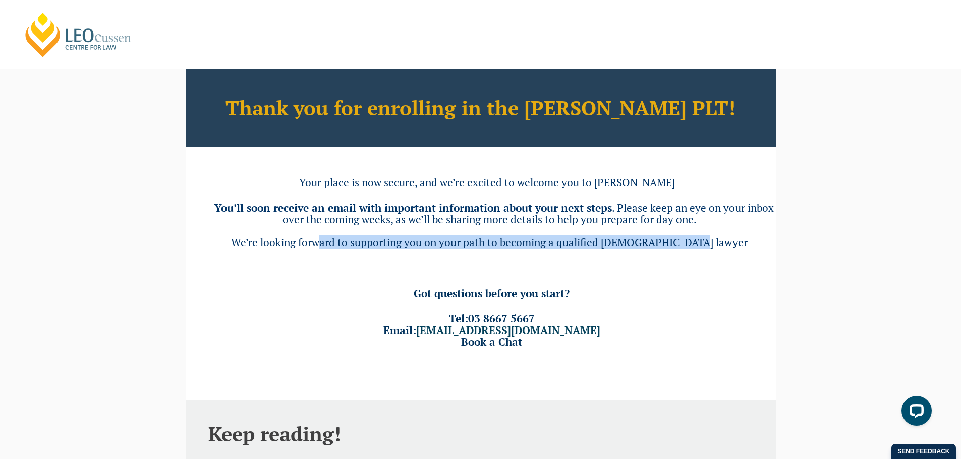
click at [713, 341] on h3 "Tel: 03 8667 5667 Email: courseadvice@leocussen.edu.au Book a Chat" at bounding box center [493, 330] width 563 height 35
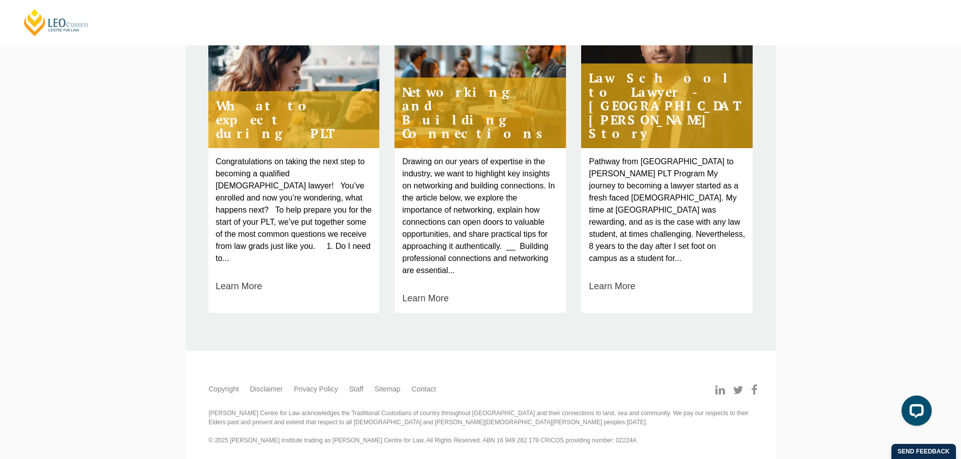
scroll to position [479, 0]
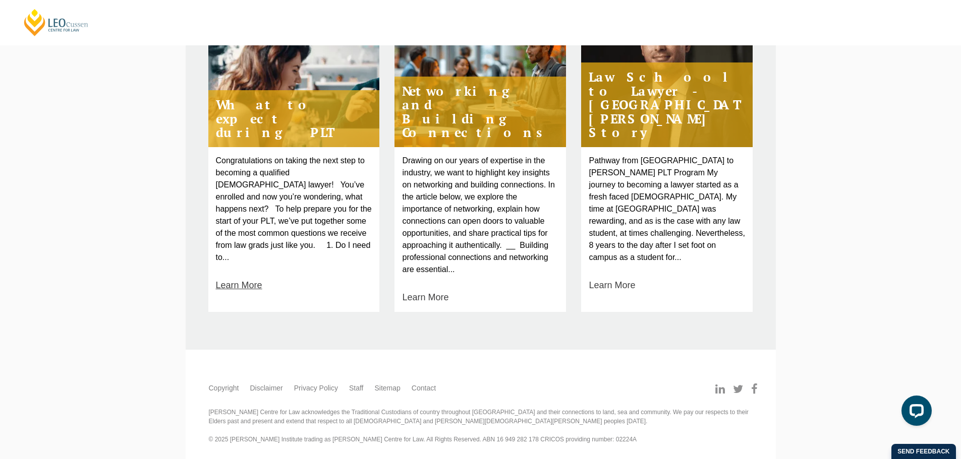
click at [233, 279] on link "Learn More" at bounding box center [239, 286] width 46 height 14
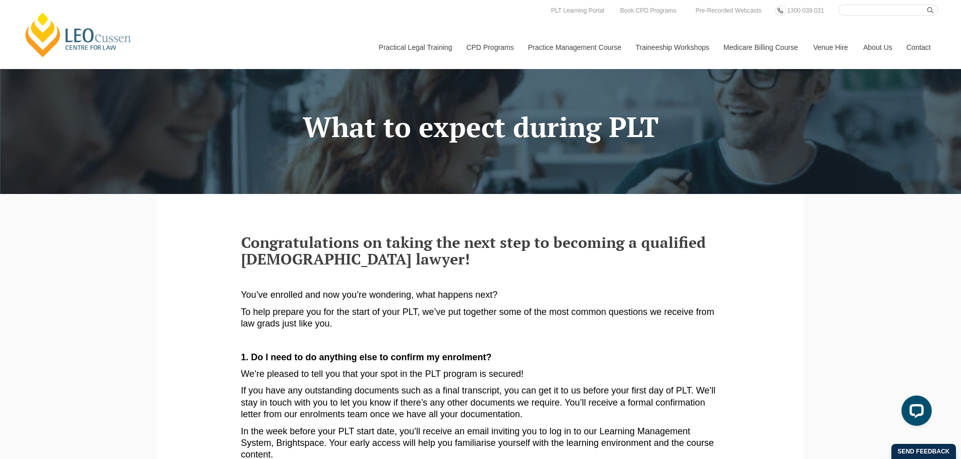
scroll to position [50, 0]
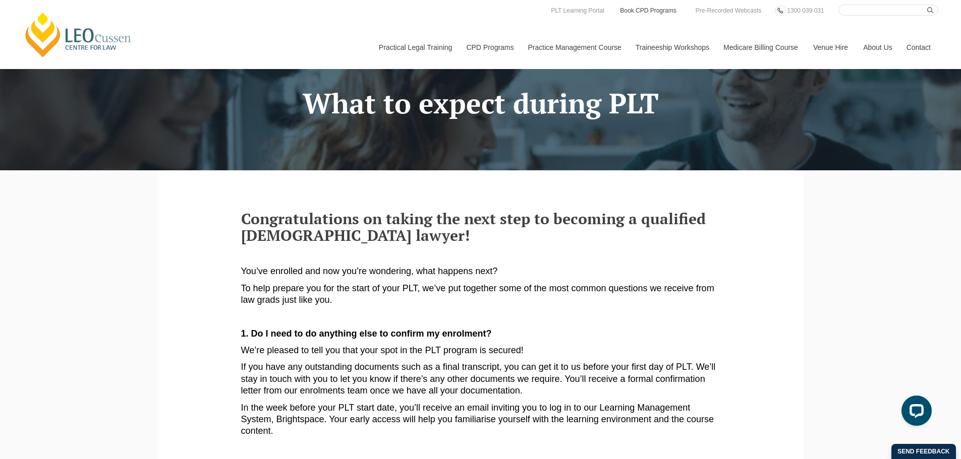
click at [659, 12] on link "Book CPD Programs" at bounding box center [648, 10] width 58 height 11
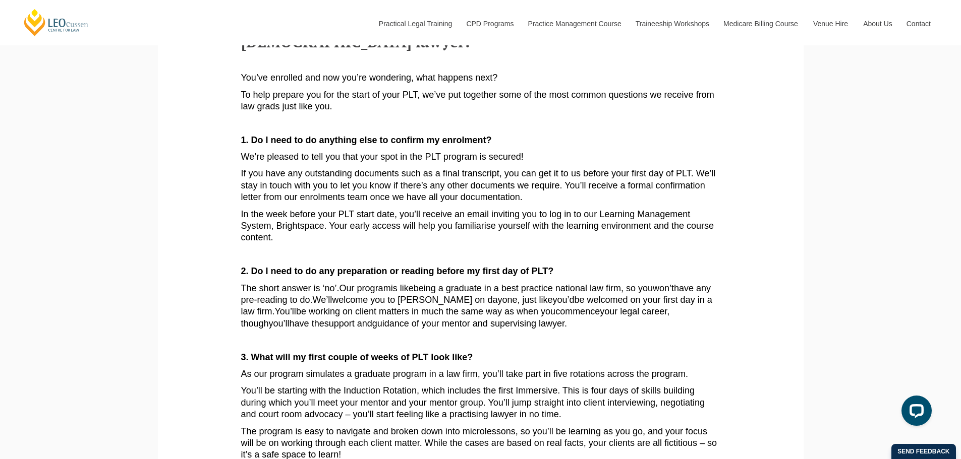
scroll to position [252, 0]
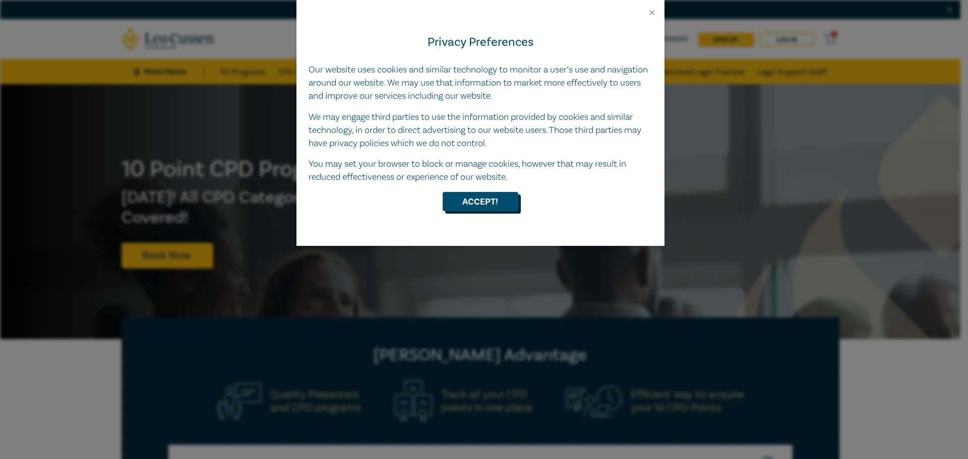
click at [475, 207] on button "Accept!" at bounding box center [481, 201] width 76 height 19
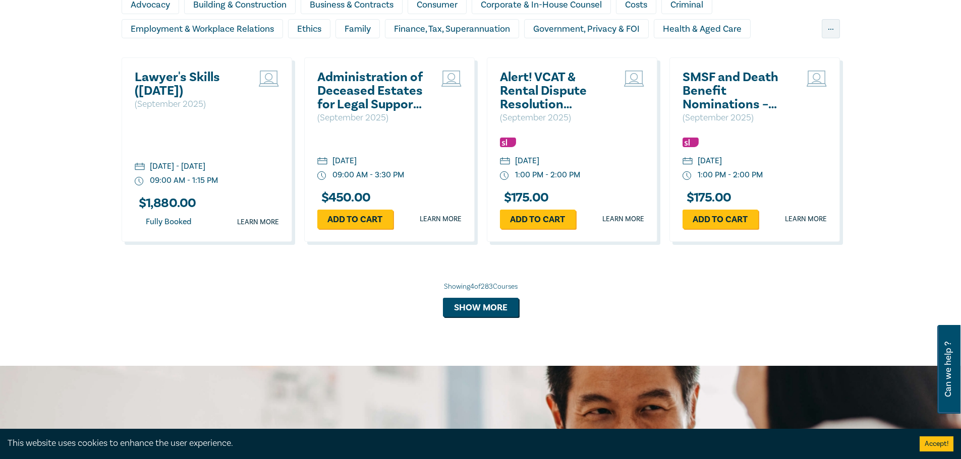
scroll to position [756, 0]
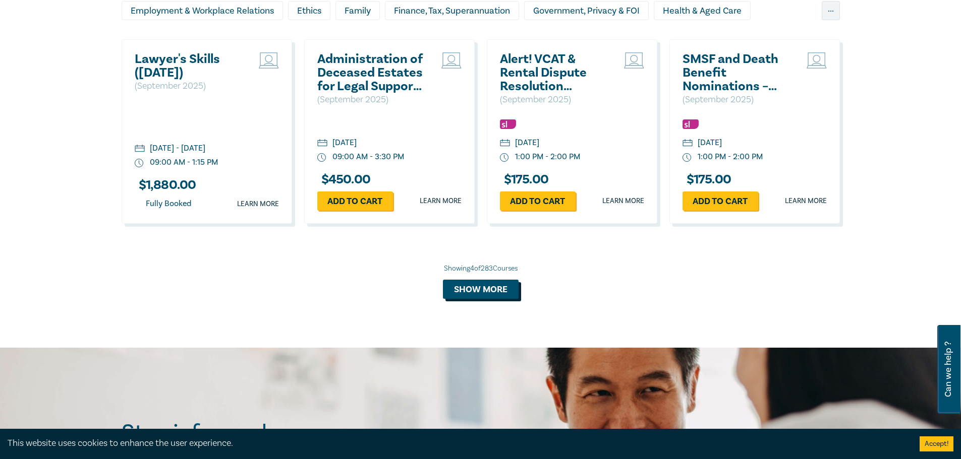
drag, startPoint x: 508, startPoint y: 295, endPoint x: 521, endPoint y: 286, distance: 16.4
click at [508, 295] on button "Show more" at bounding box center [481, 289] width 76 height 19
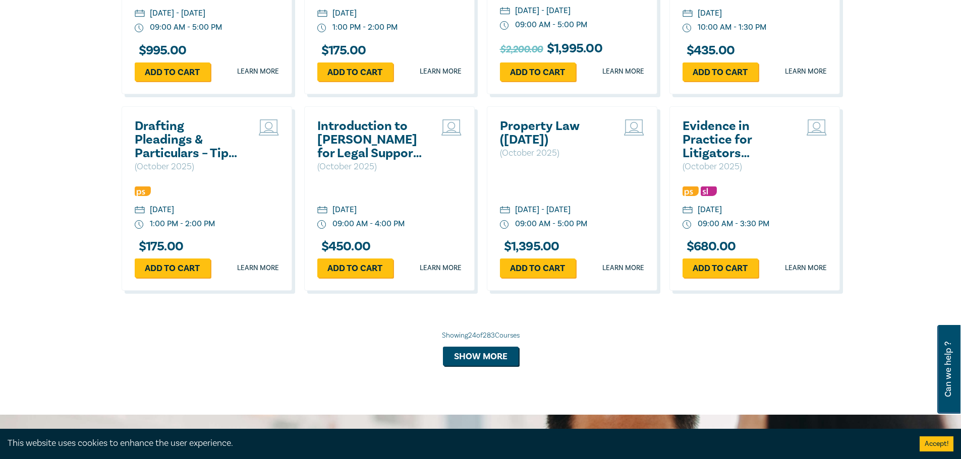
scroll to position [1715, 0]
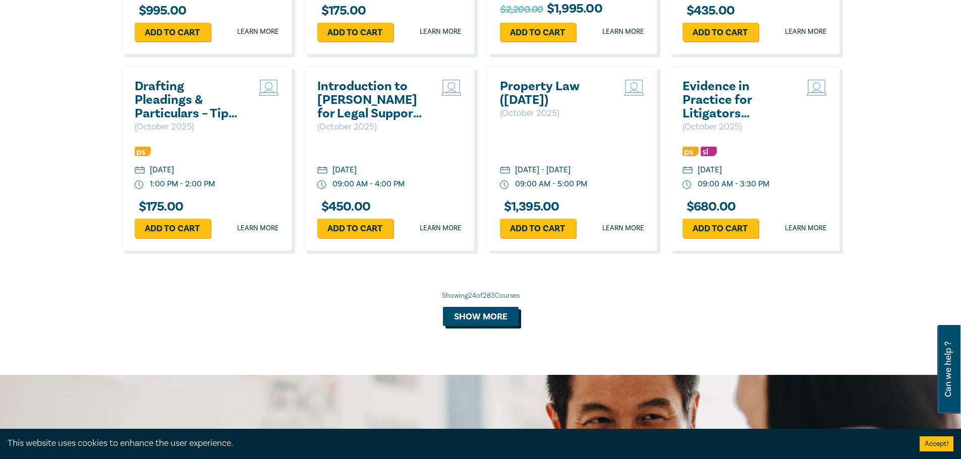
click at [480, 326] on button "Show more" at bounding box center [481, 316] width 76 height 19
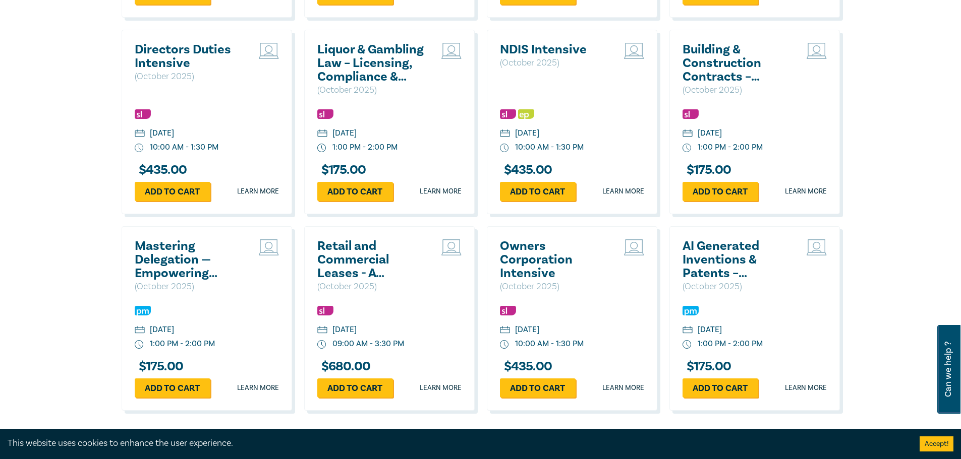
scroll to position [2168, 0]
